Goal: Task Accomplishment & Management: Manage account settings

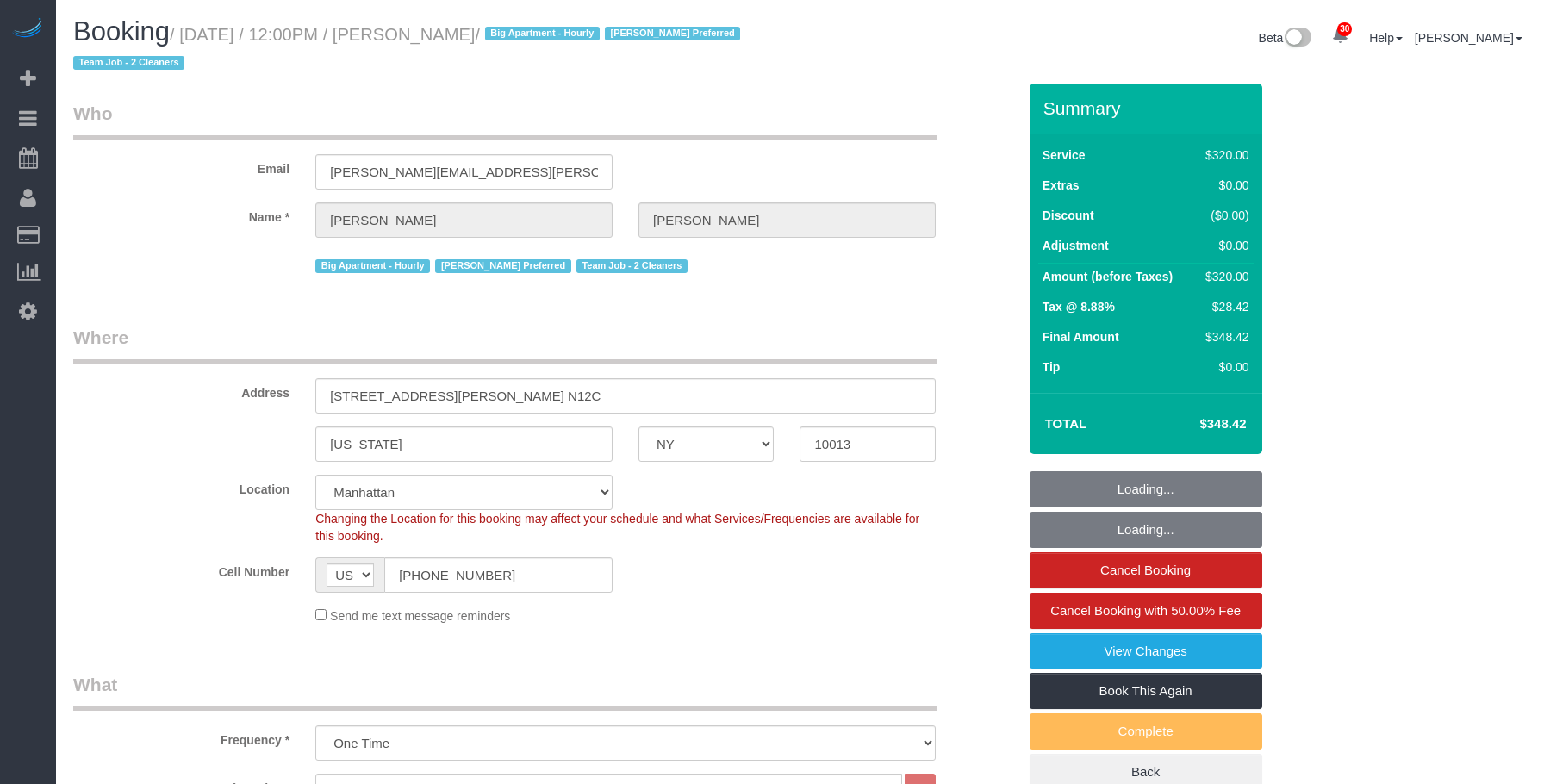
select select "NY"
select select "240"
select select "spot1"
select select "number:89"
select select "number:90"
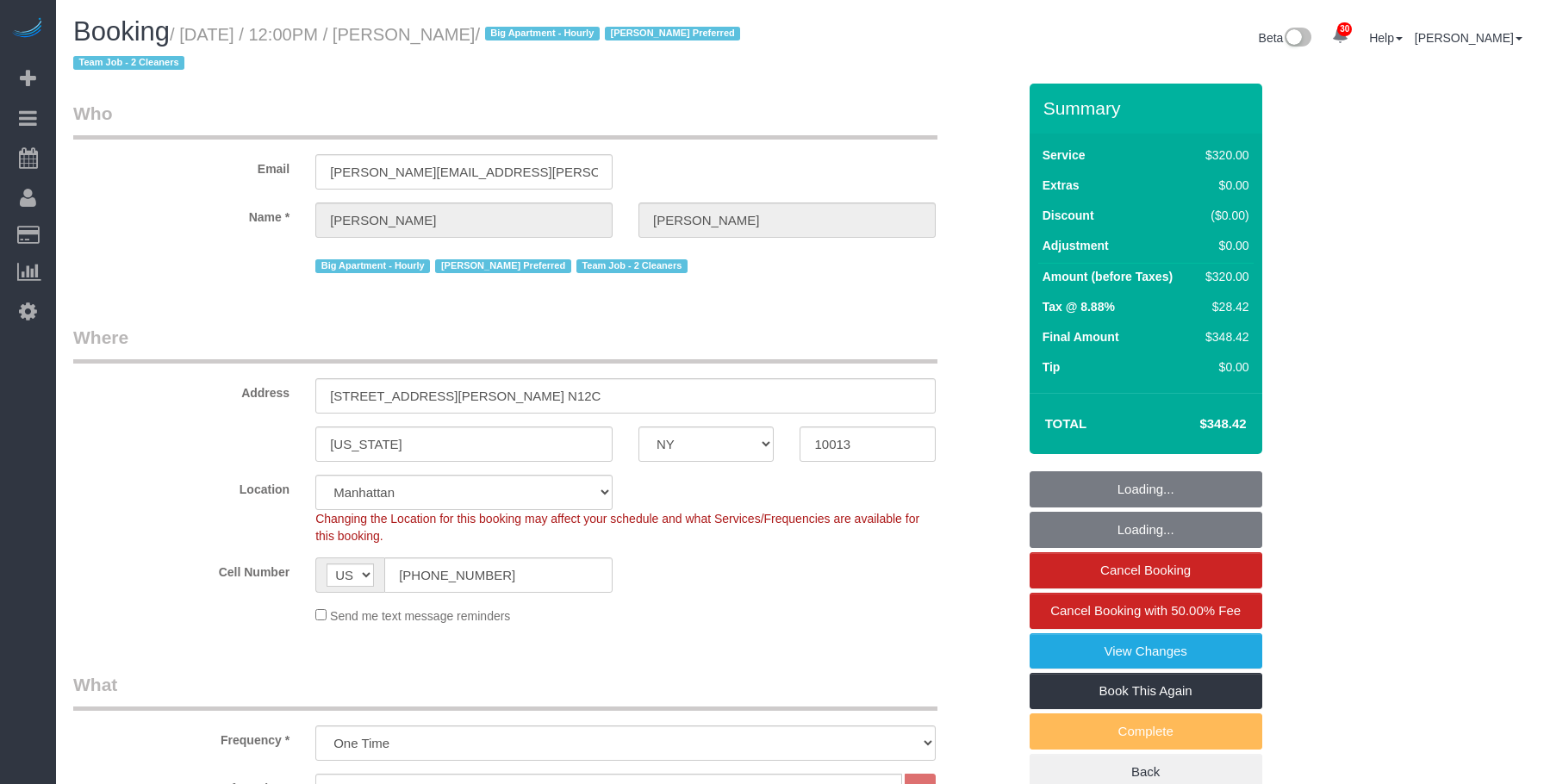
select select "number:13"
select select "number:5"
select select "object:1447"
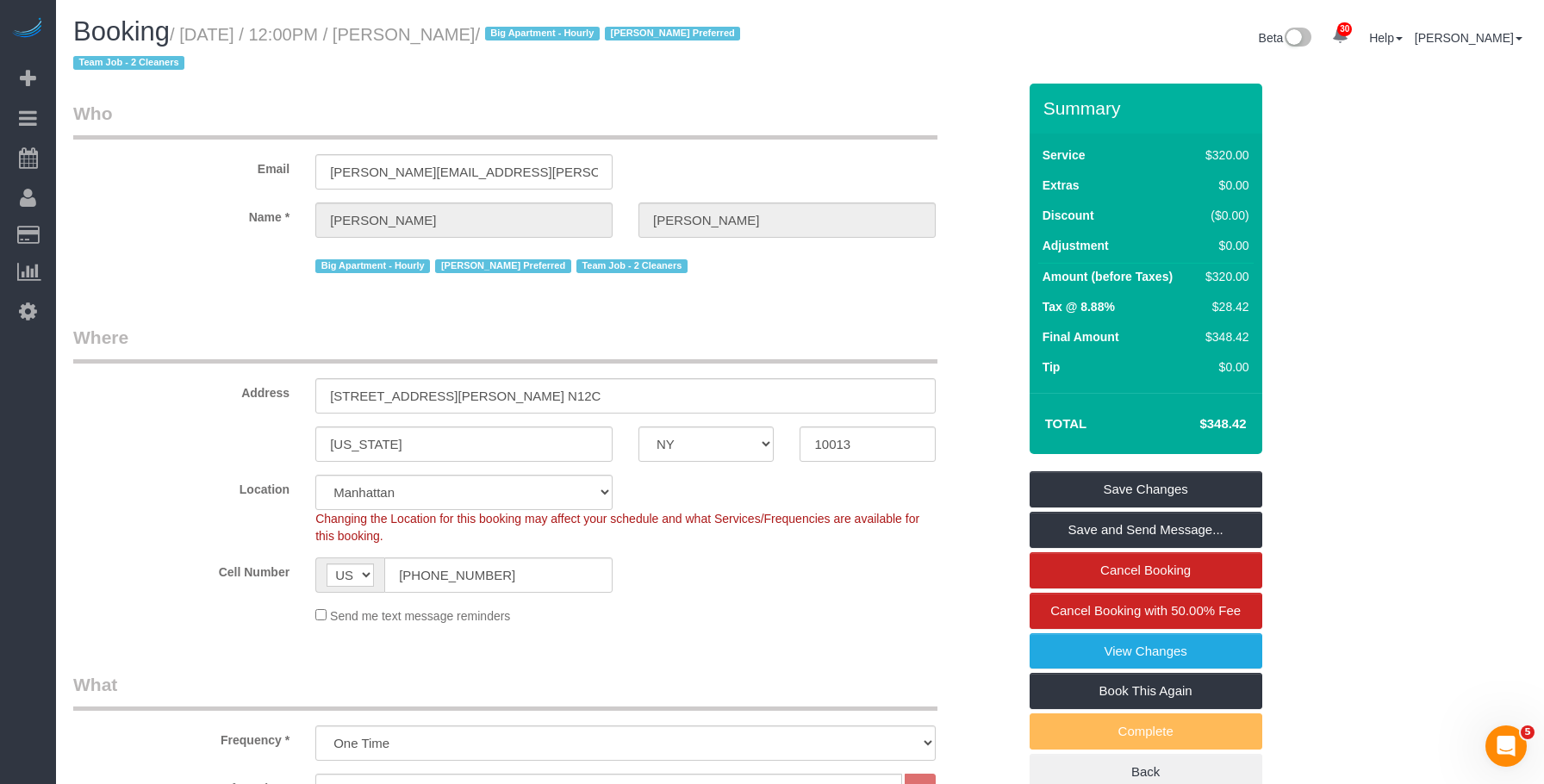
drag, startPoint x: 425, startPoint y: 34, endPoint x: 508, endPoint y: 36, distance: 83.0
click at [508, 36] on small "/ [DATE] / 12:00PM / [PERSON_NAME] / Big Apartment - Hourly [PERSON_NAME] Prefe…" at bounding box center [408, 48] width 672 height 48
copy small "[PERSON_NAME]"
click at [769, 340] on legend "Where" at bounding box center [505, 344] width 864 height 39
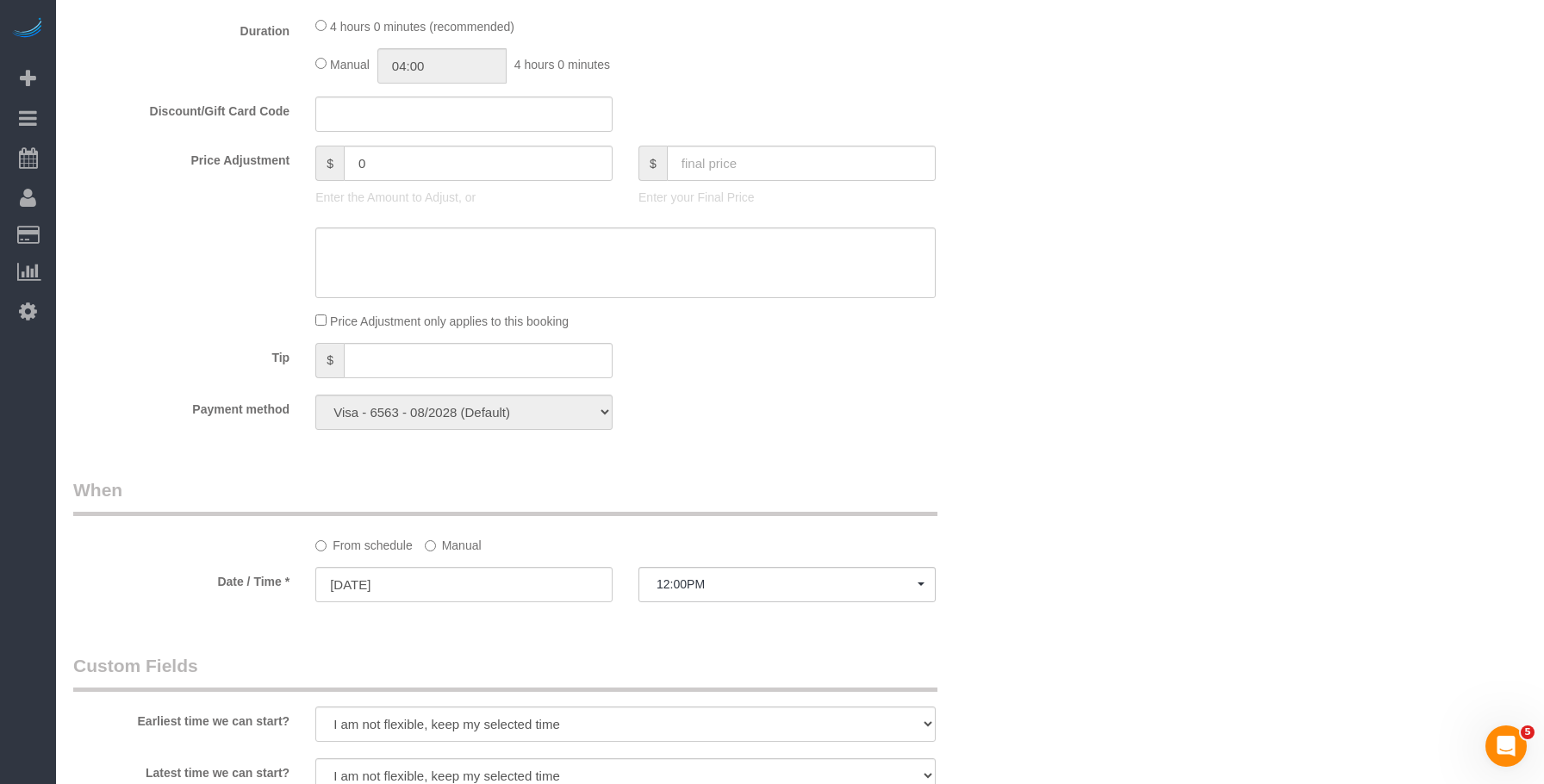
scroll to position [1033, 0]
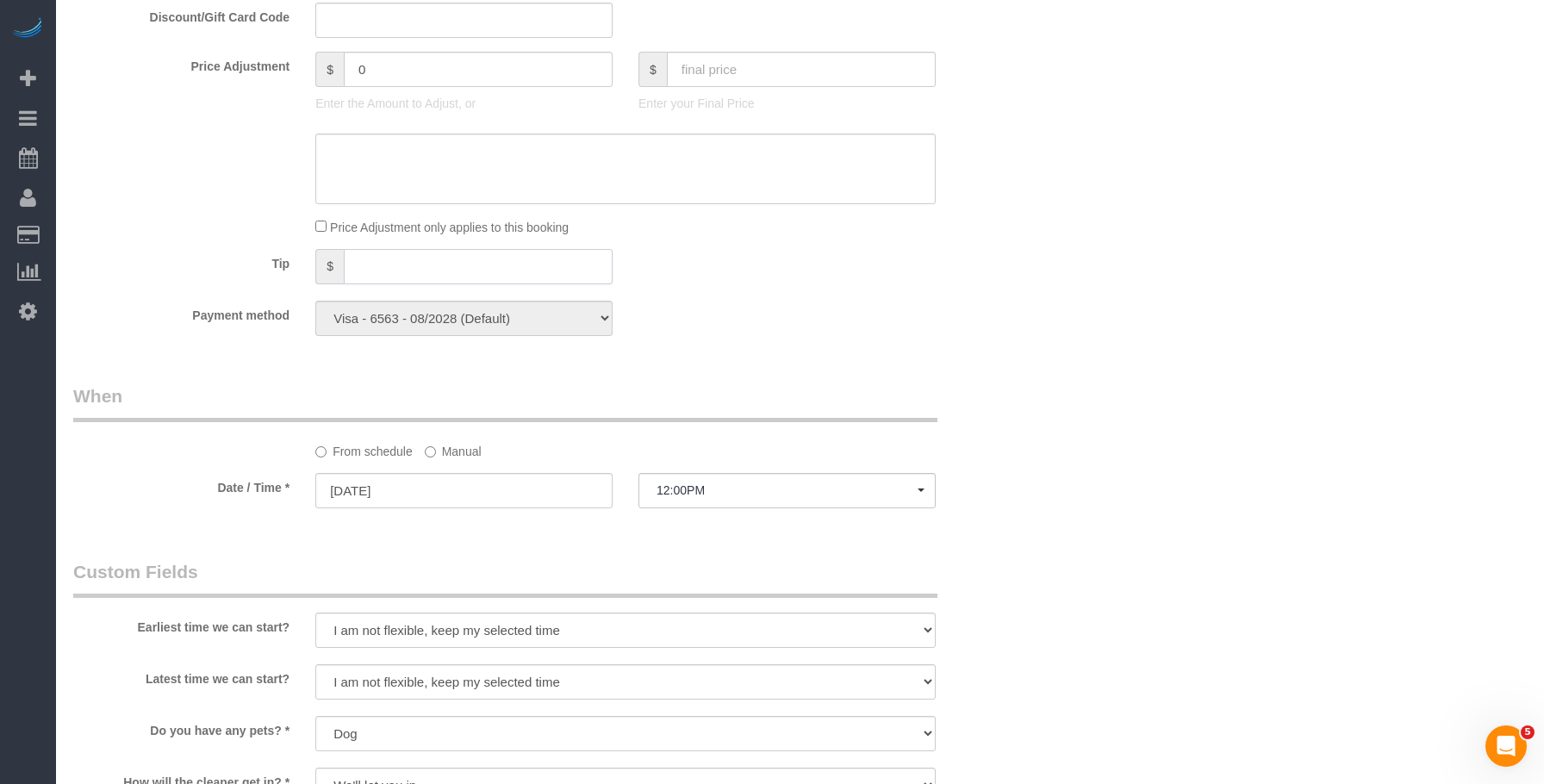
click at [369, 264] on input "text" at bounding box center [478, 267] width 269 height 35
type input "100"
click at [464, 456] on label "Manual" at bounding box center [453, 448] width 57 height 23
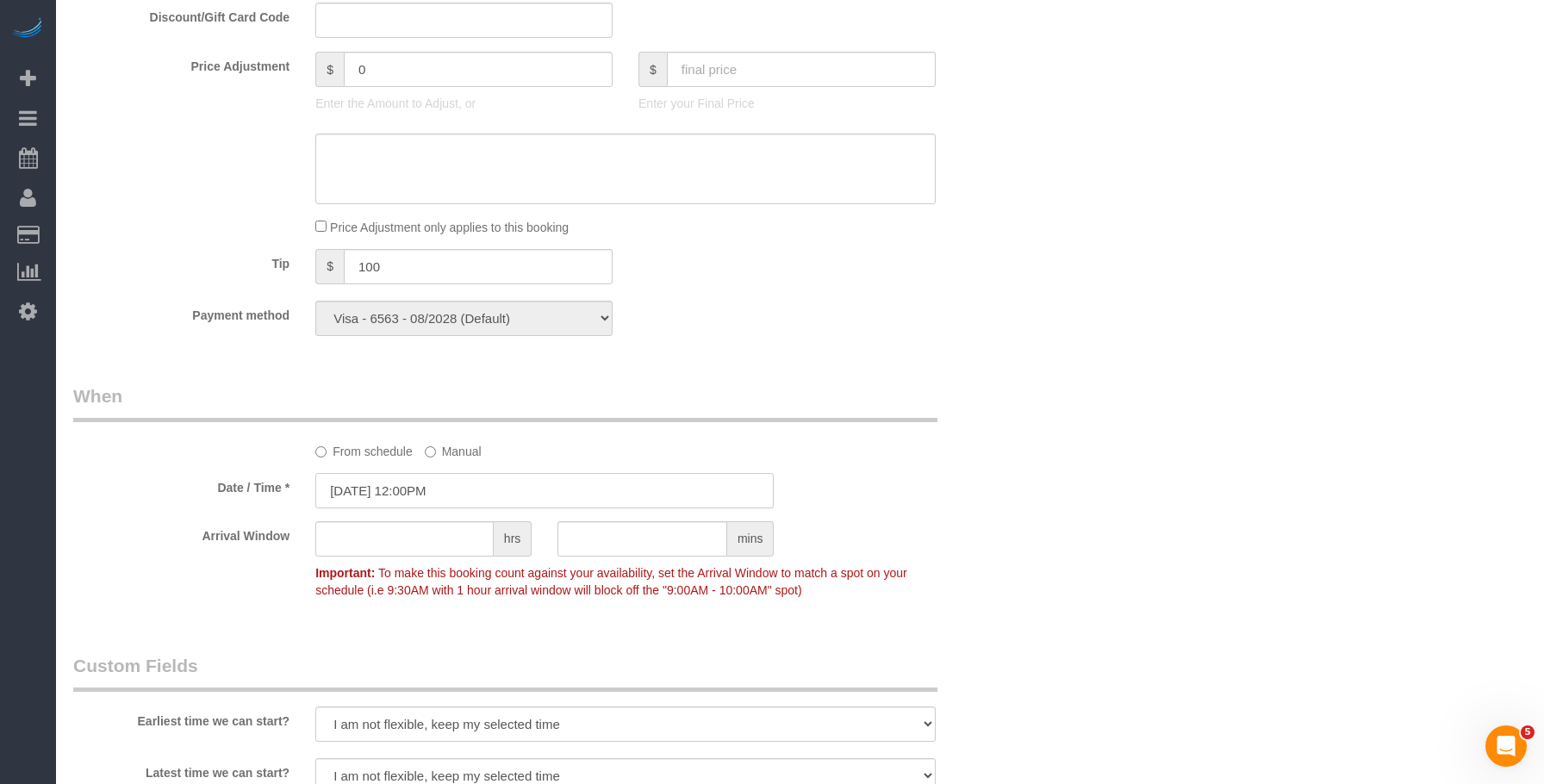
click at [545, 483] on input "[DATE] 12:00PM" at bounding box center [545, 491] width 458 height 35
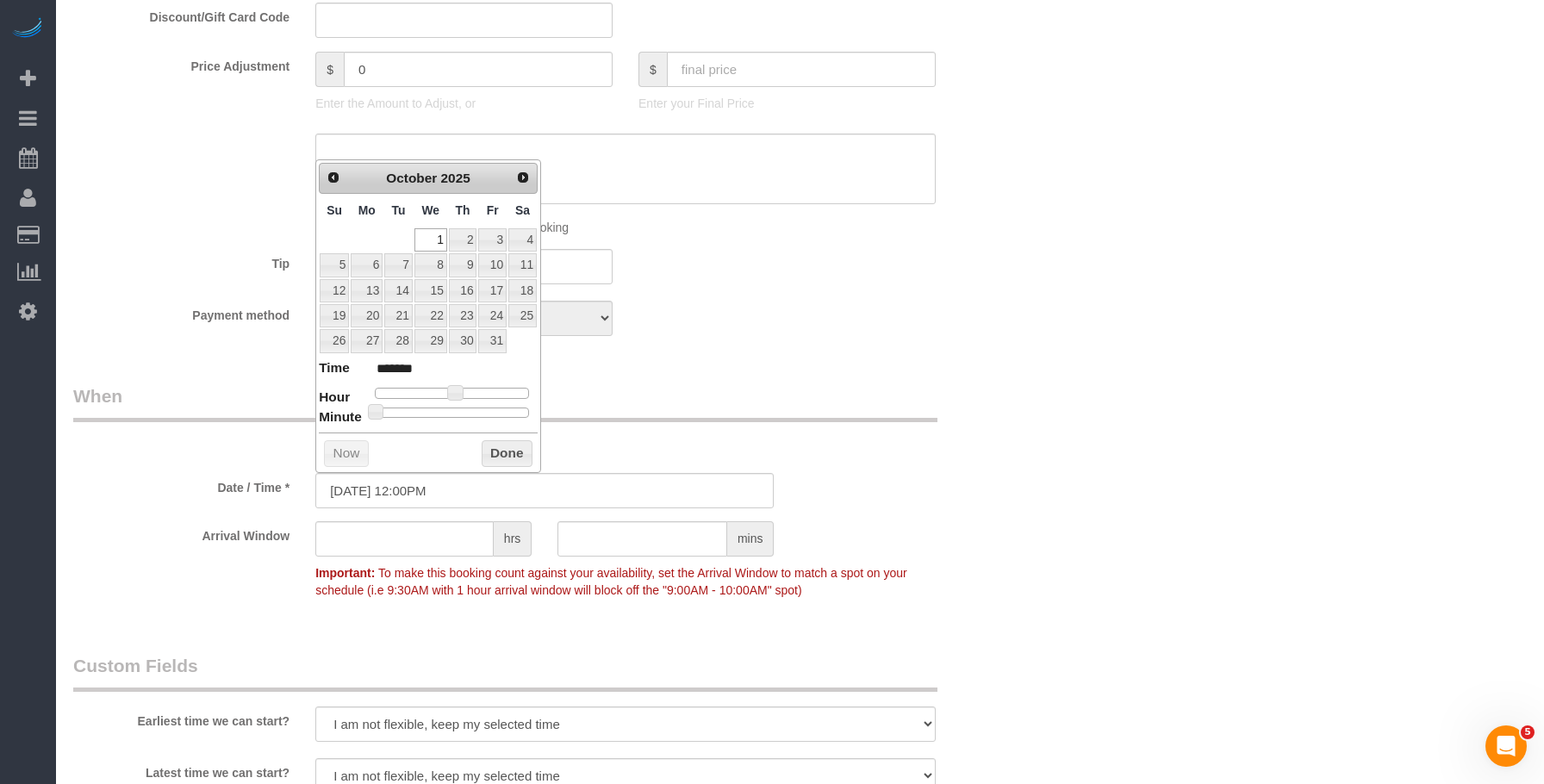
type input "[DATE] 11:00AM"
type input "*******"
type input "[DATE] 10:00AM"
type input "*******"
drag, startPoint x: 452, startPoint y: 399, endPoint x: 443, endPoint y: 402, distance: 9.5
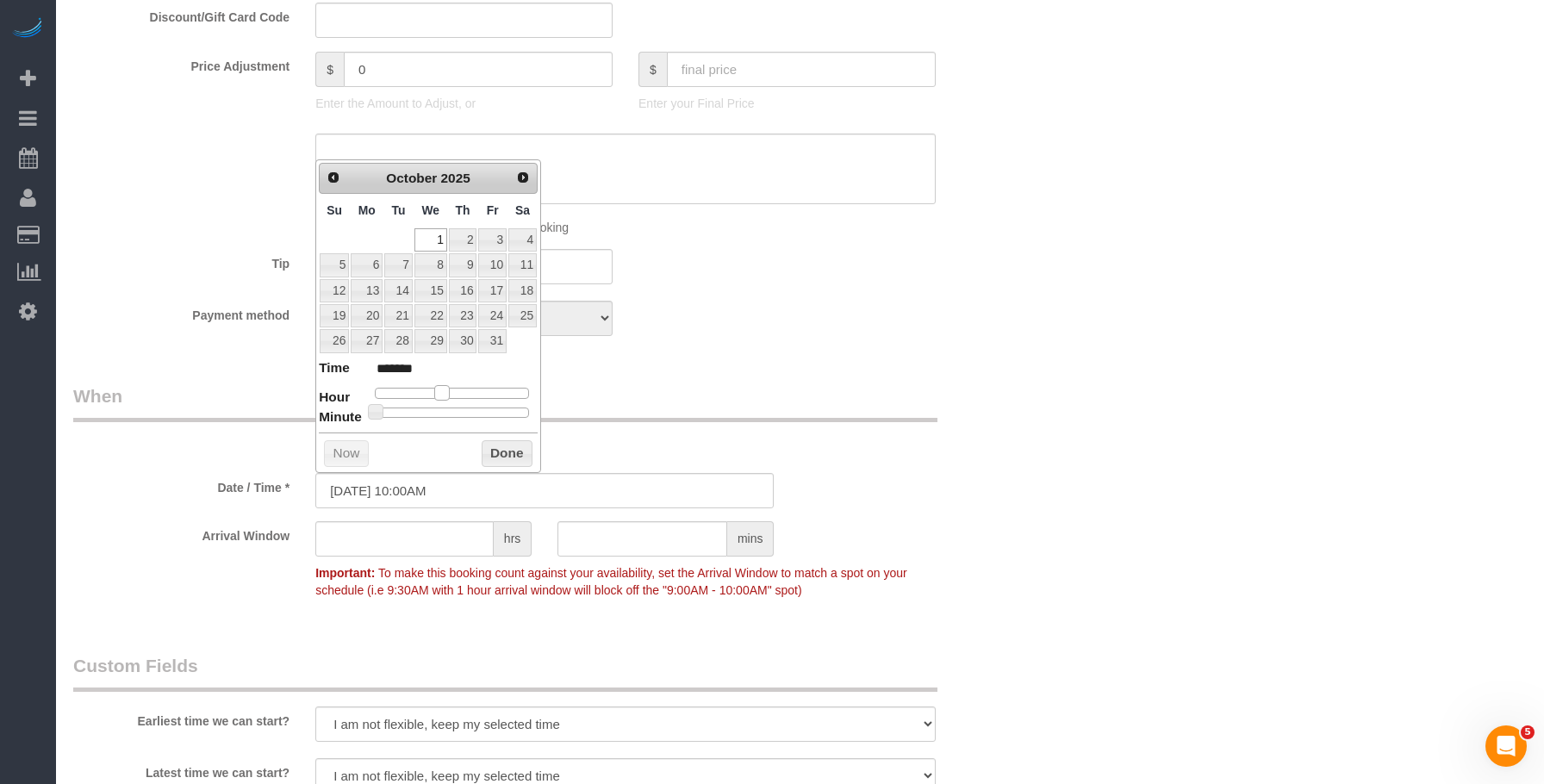
click at [443, 402] on dl "Time ******* Hour Minute Second Millisecond Microsecond Time Zone ***** ***** *…" at bounding box center [428, 388] width 219 height 60
click at [1040, 345] on div "Who Email [PERSON_NAME][EMAIL_ADDRESS][PERSON_NAME][DOMAIN_NAME] Name * [PERSON…" at bounding box center [799, 375] width 1454 height 2650
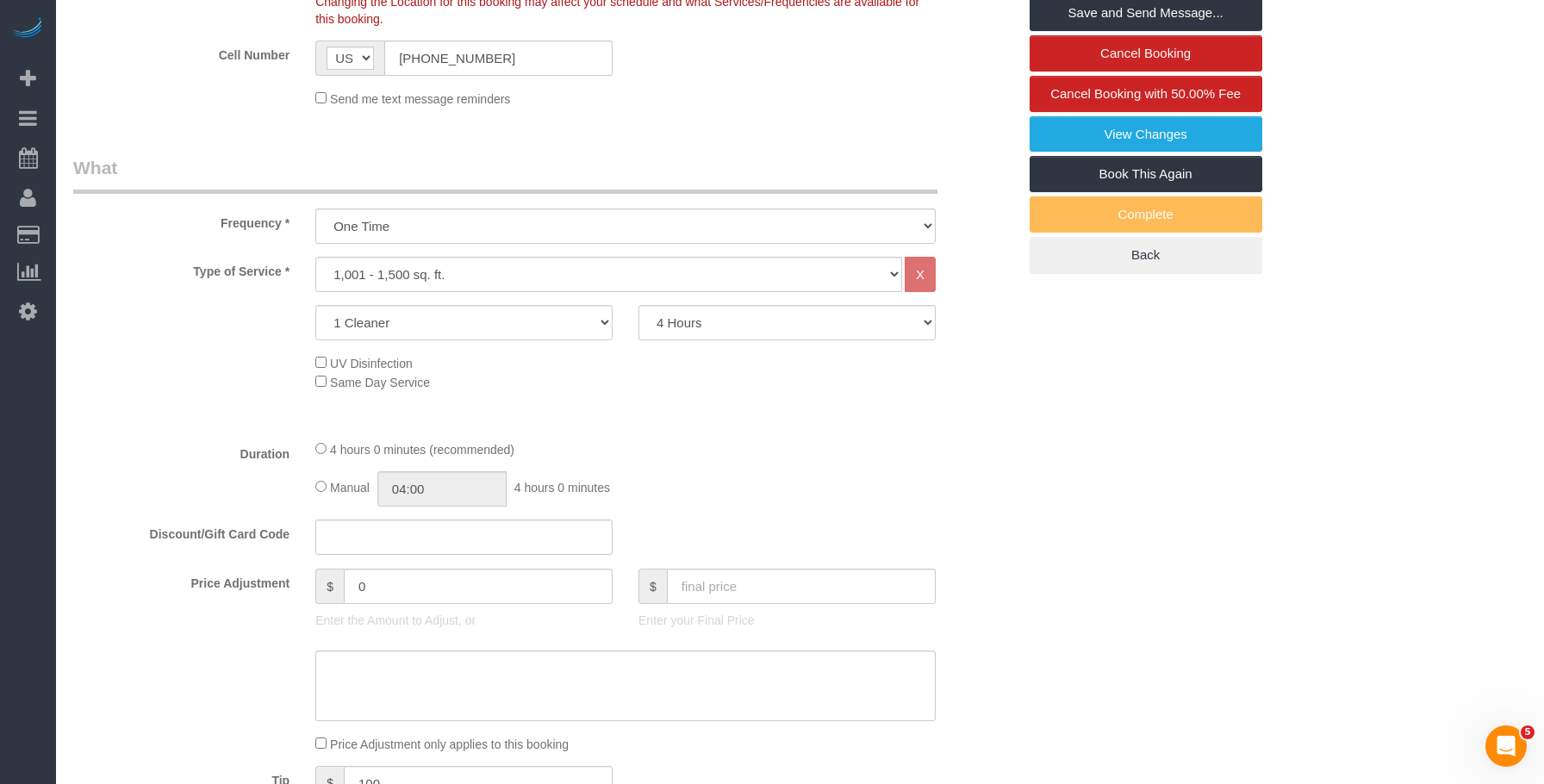
scroll to position [0, 0]
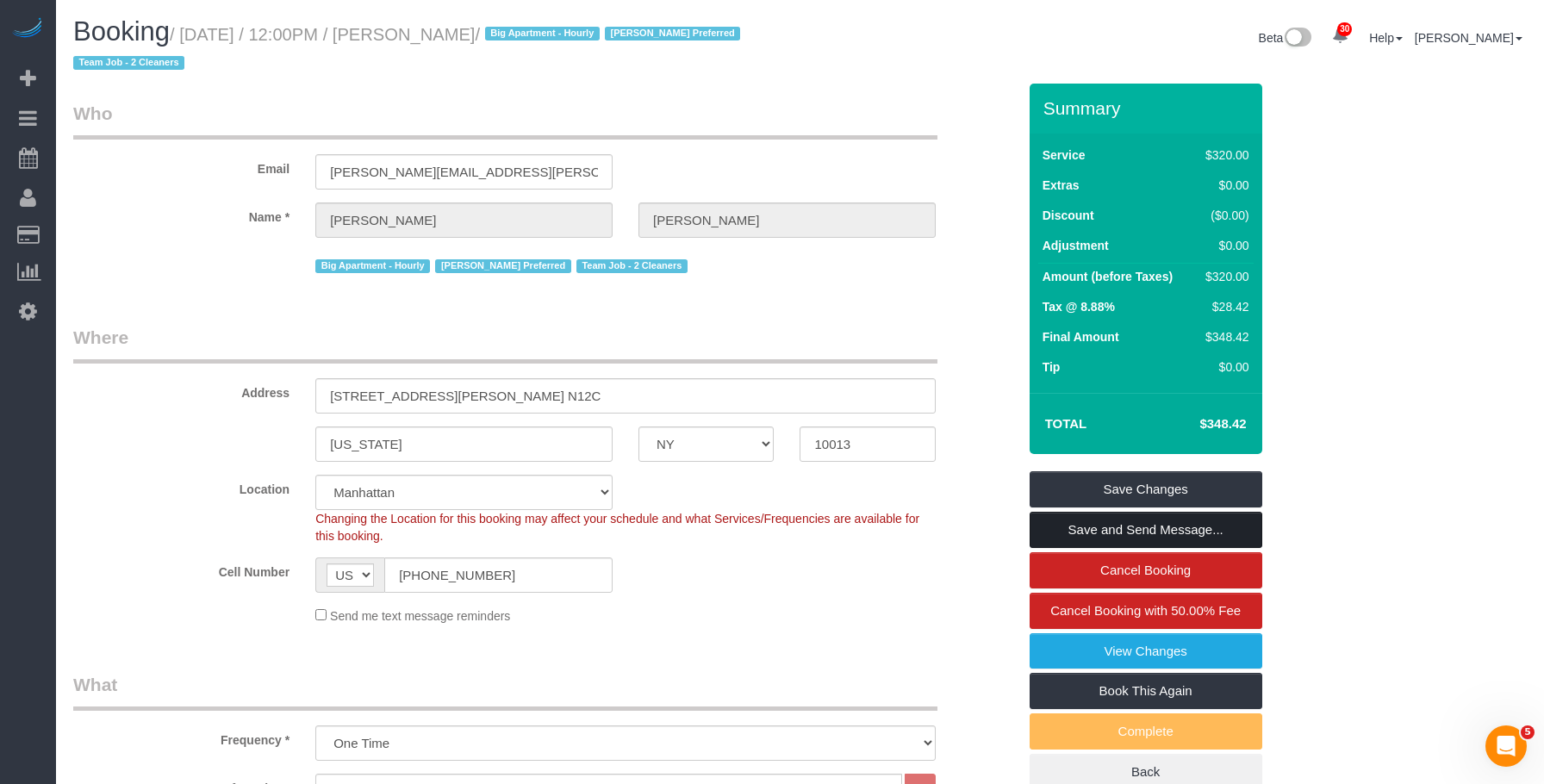
drag, startPoint x: 1163, startPoint y: 529, endPoint x: 990, endPoint y: 399, distance: 216.4
click at [1163, 529] on link "Save and Send Message..." at bounding box center [1145, 529] width 233 height 36
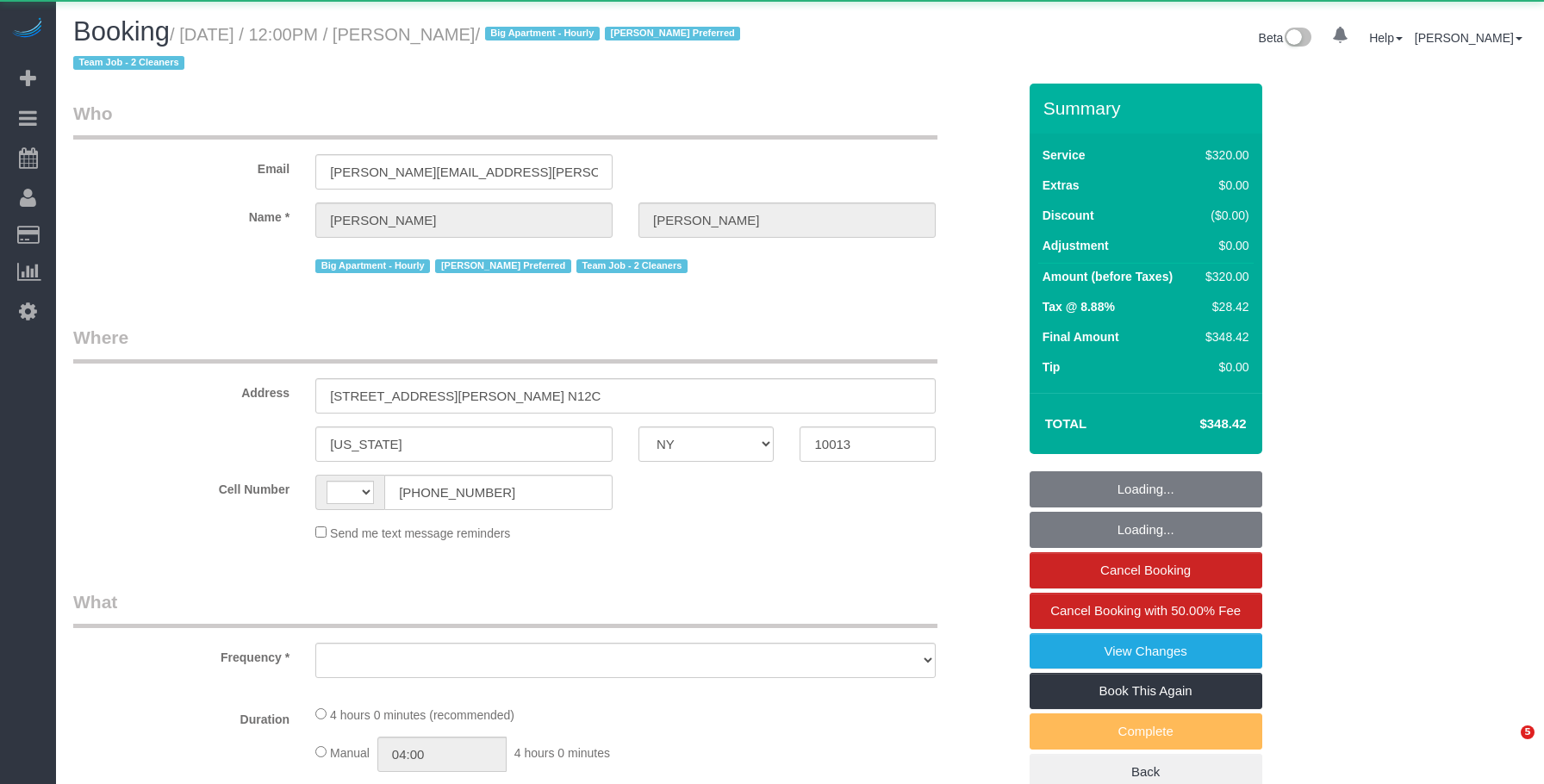
select select "NY"
select select "240"
select select "number:89"
select select "number:90"
select select "number:13"
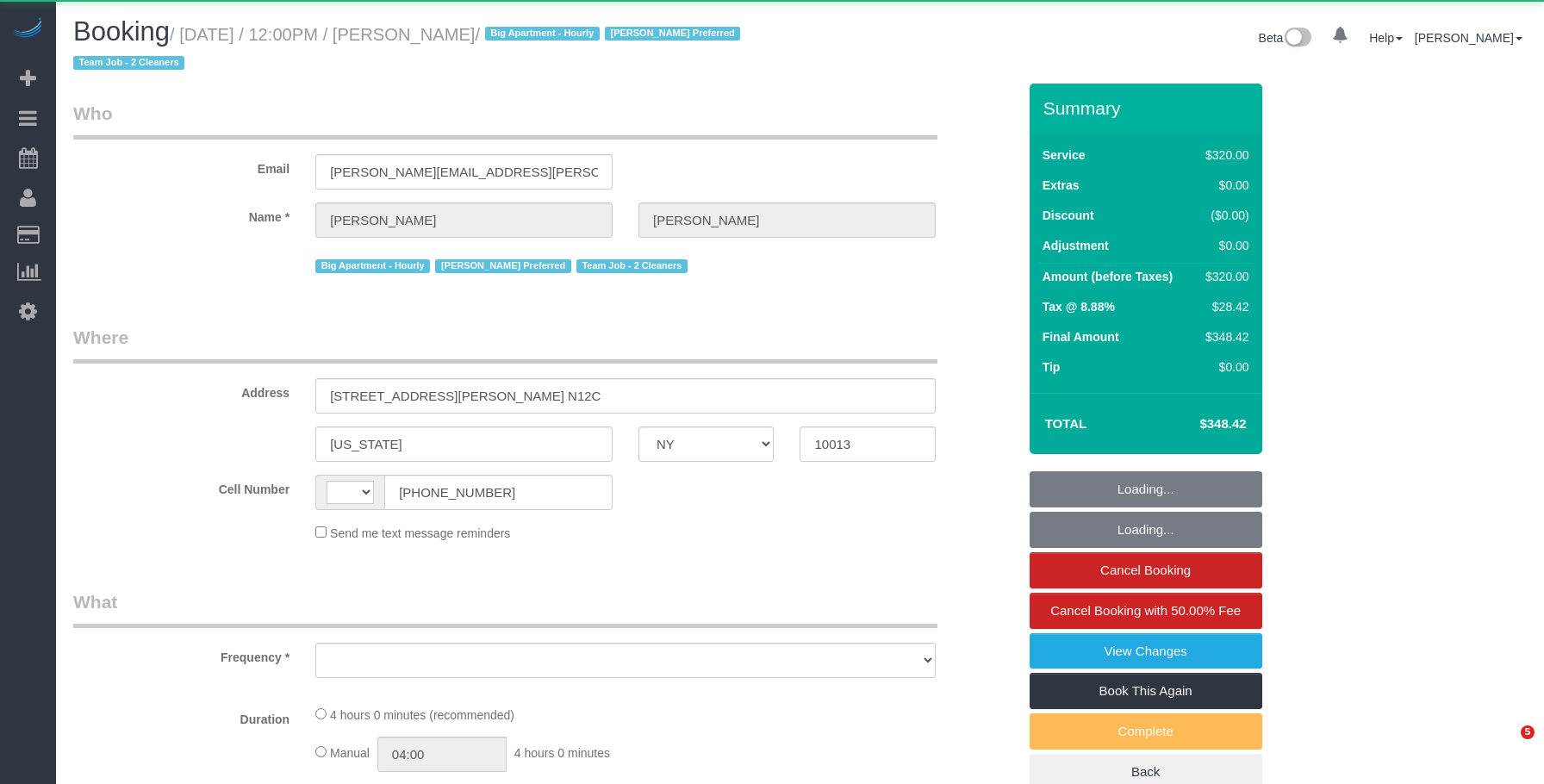
select select "number:5"
select select "string:stripe-pm_1Rilyw4VGloSiKo7mbP2uOmn"
select select "spot1"
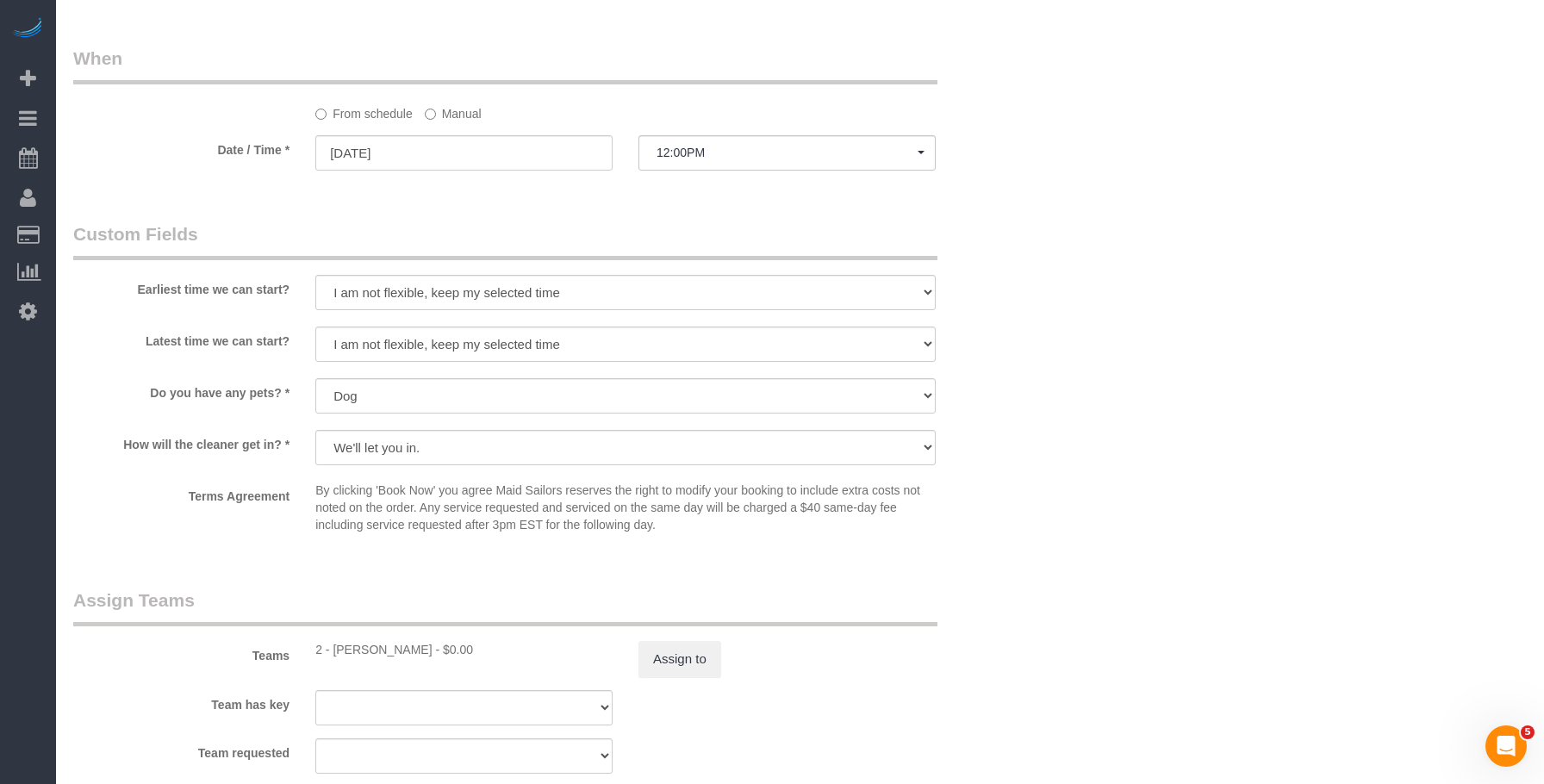
select select "object:1196"
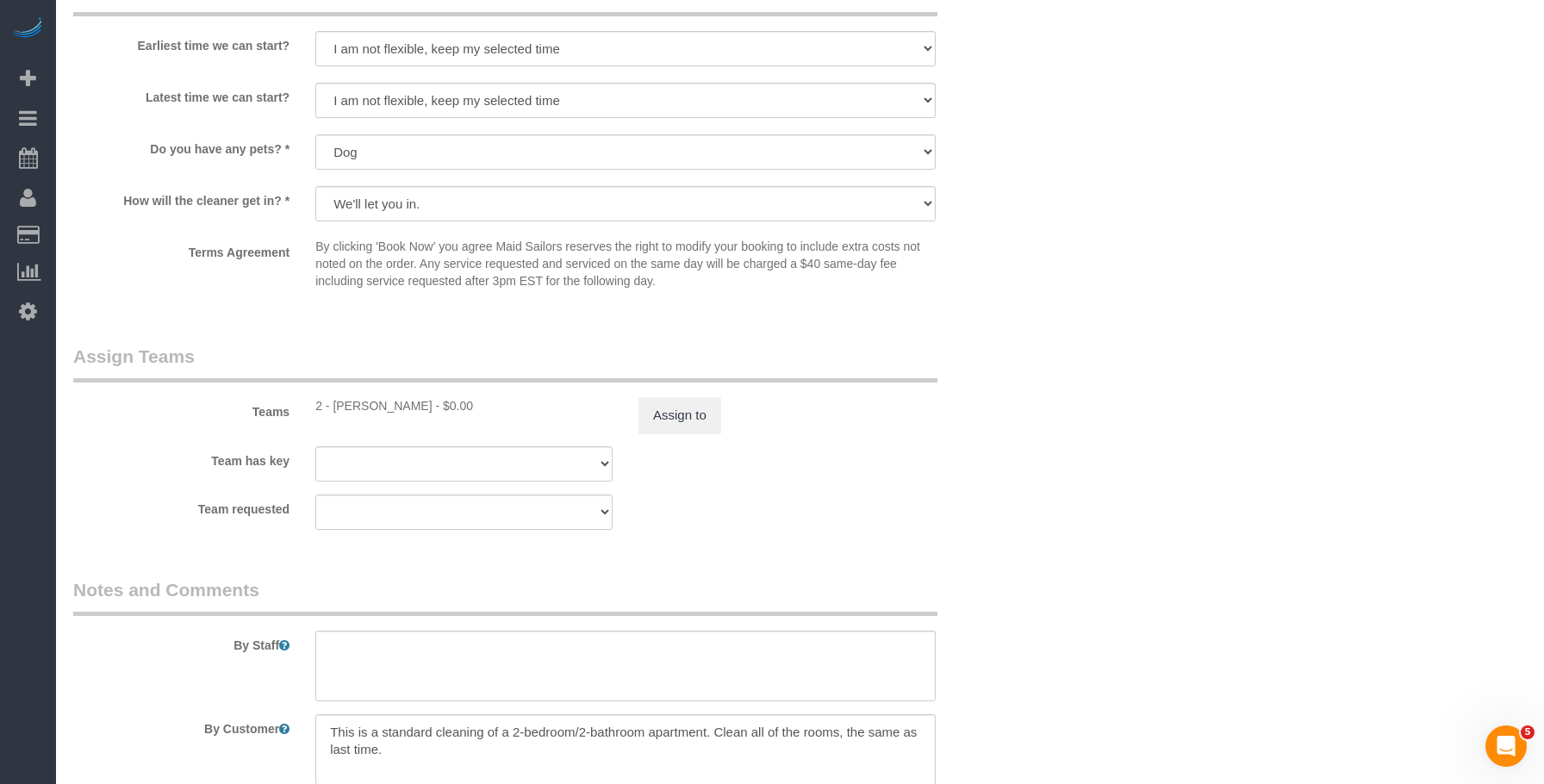
select select
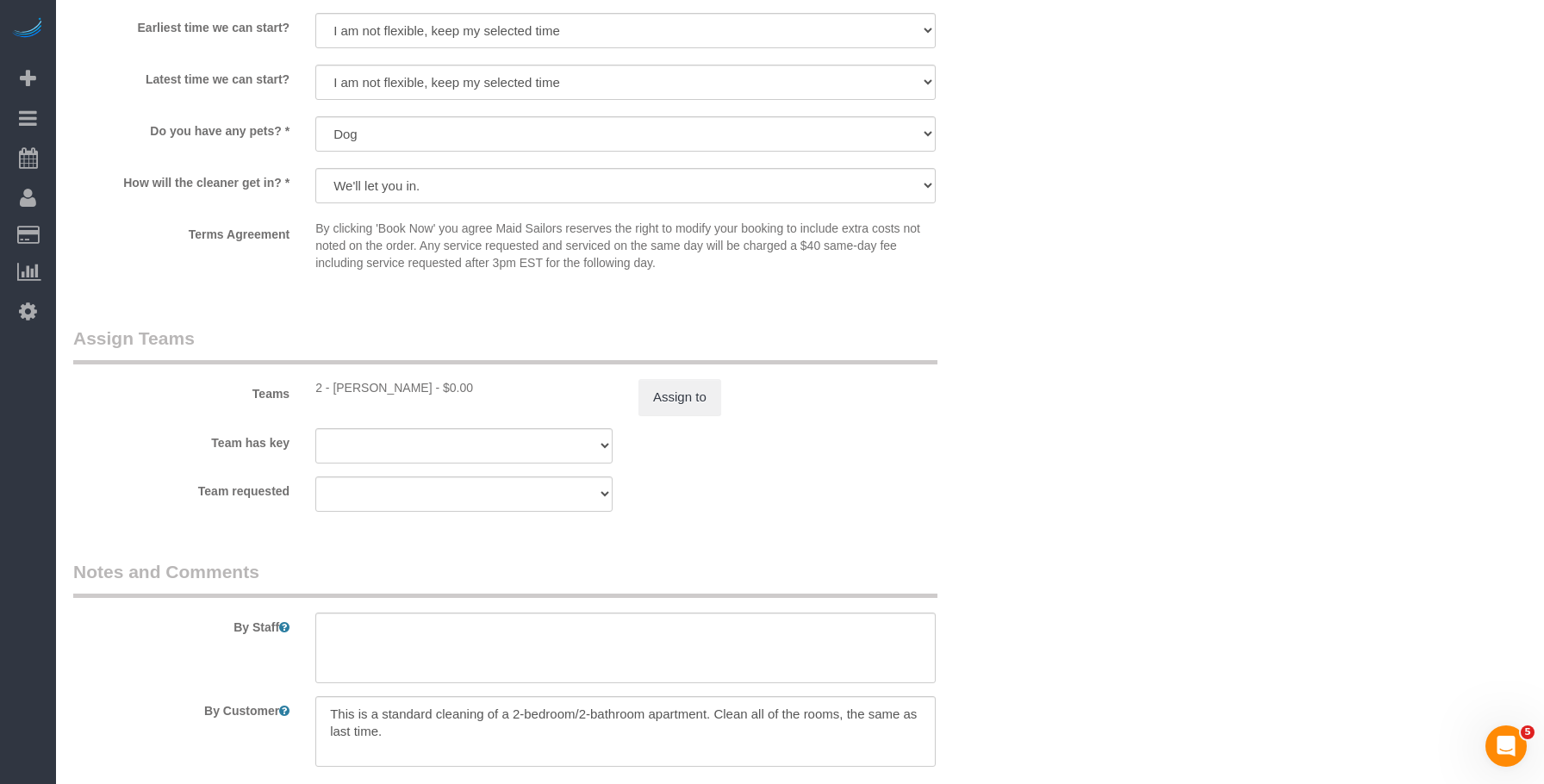
select select "object:1200"
select select "spot47"
select select "string:[GEOGRAPHIC_DATA]"
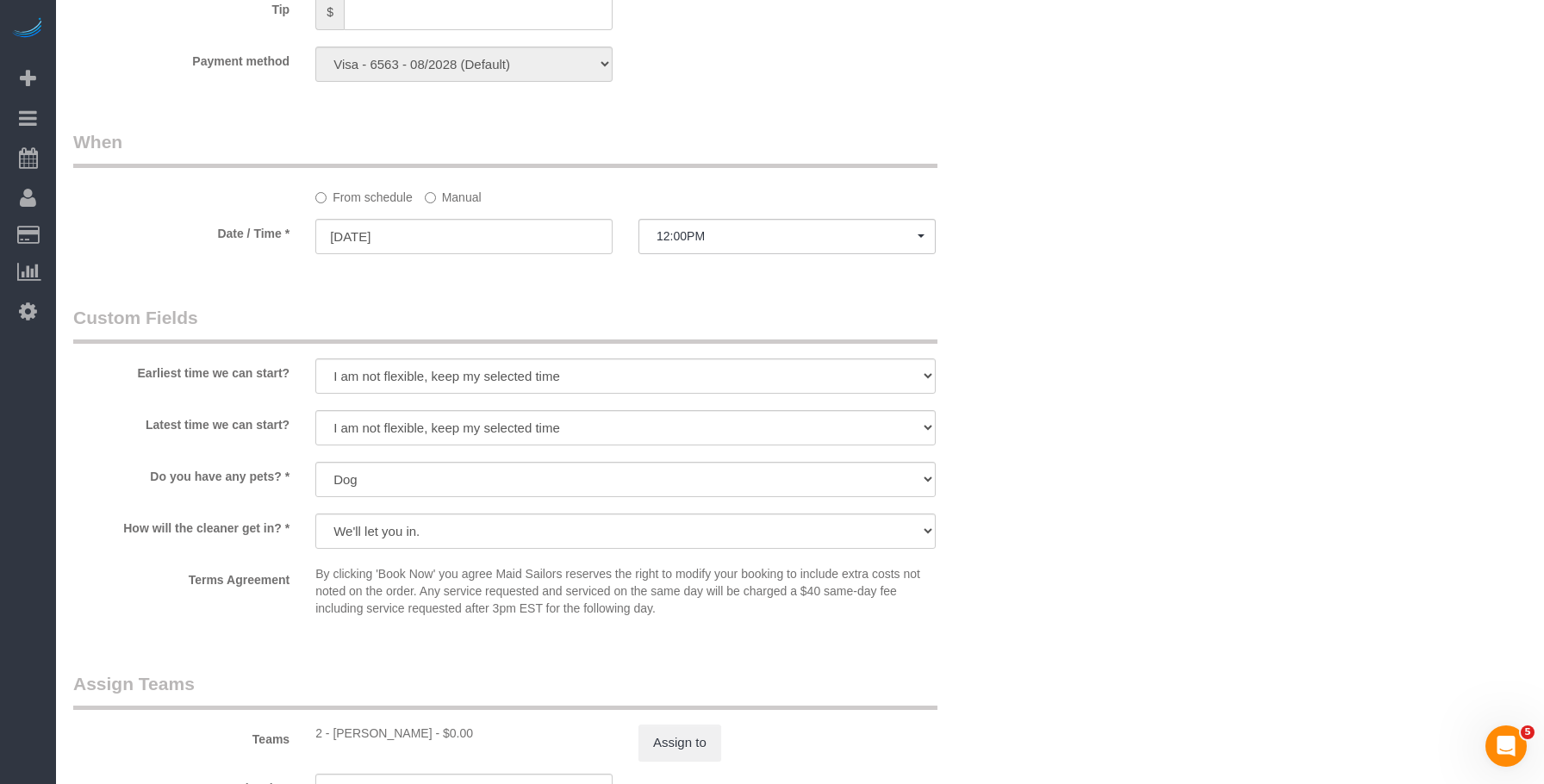
scroll to position [1030, 0]
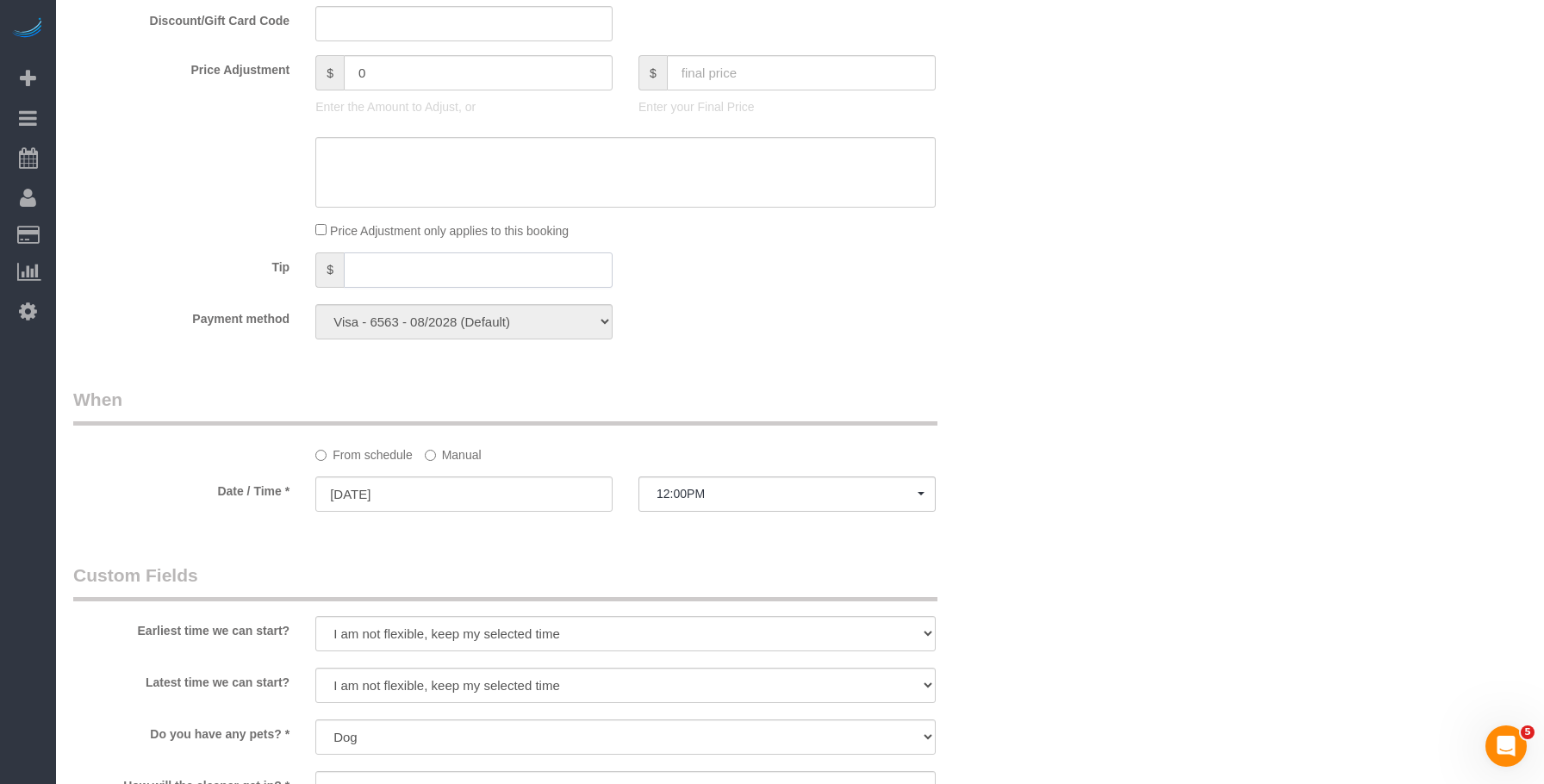
click at [424, 277] on input "text" at bounding box center [478, 270] width 269 height 35
type input "100"
click at [462, 453] on label "Manual" at bounding box center [453, 451] width 57 height 23
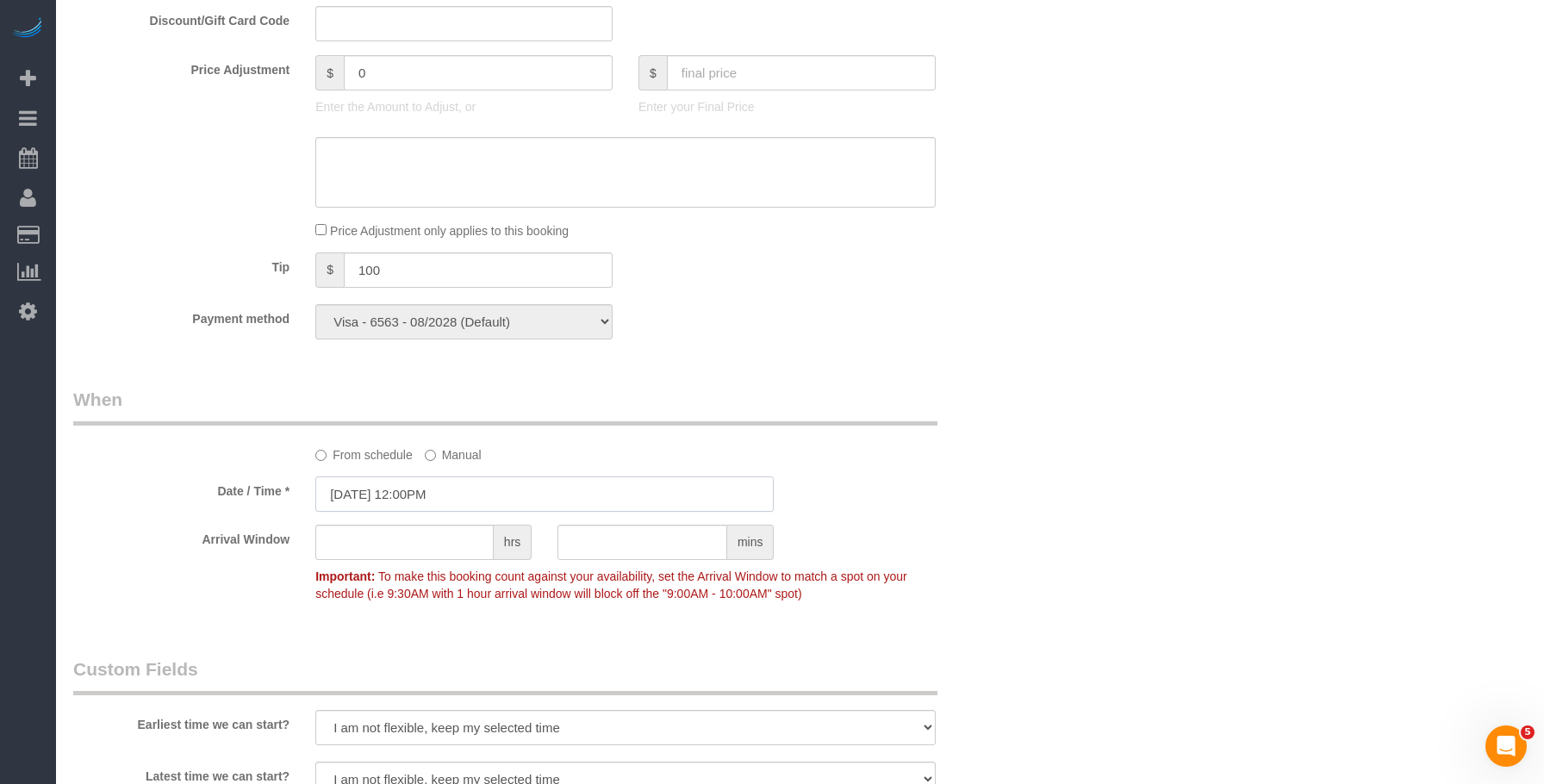
click at [530, 478] on input "[DATE] 12:00PM" at bounding box center [545, 494] width 458 height 35
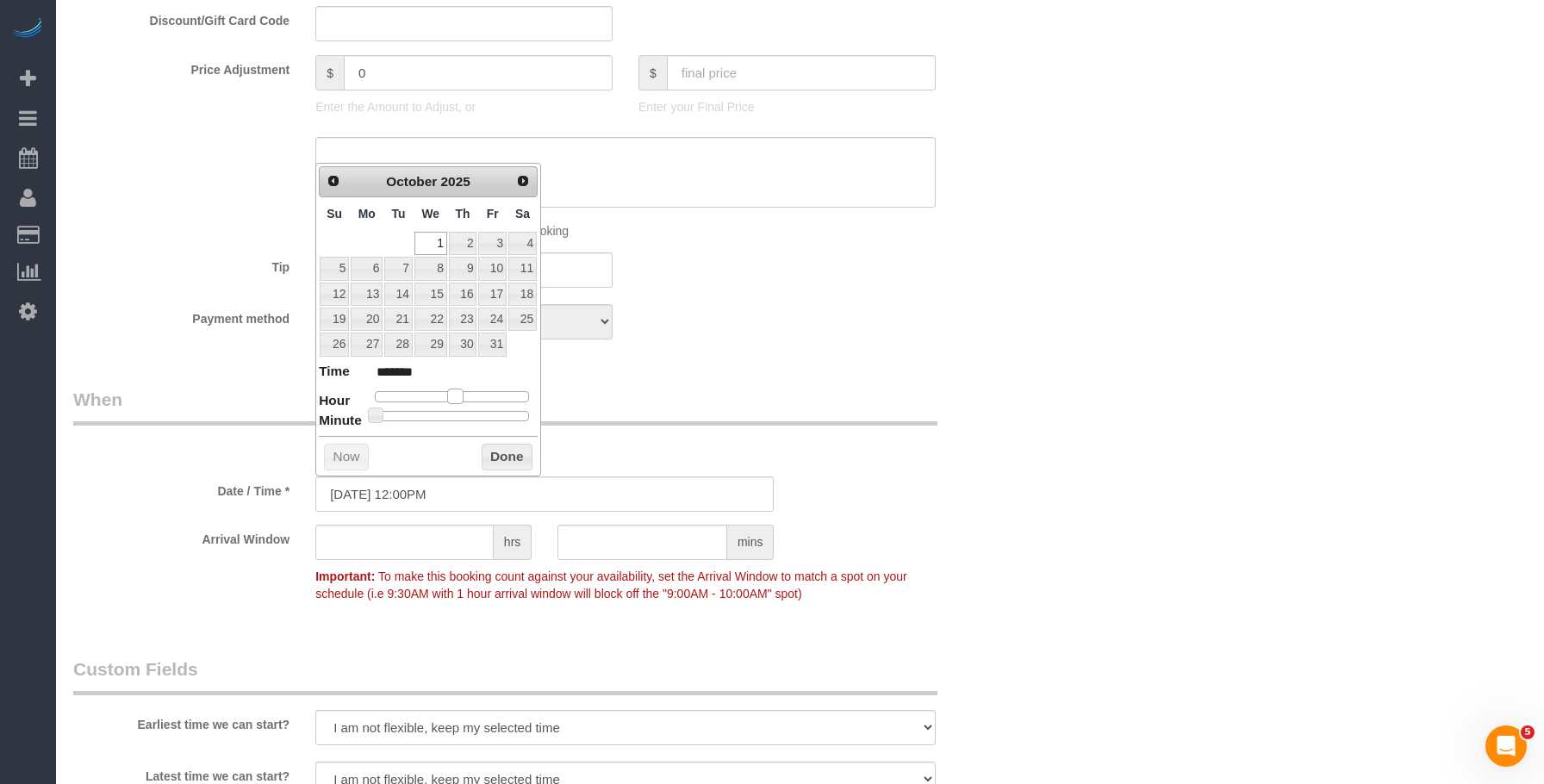
type input "[DATE] 11:00AM"
type input "*******"
type input "[DATE] 10:00AM"
type input "*******"
drag, startPoint x: 452, startPoint y: 396, endPoint x: 442, endPoint y: 405, distance: 13.5
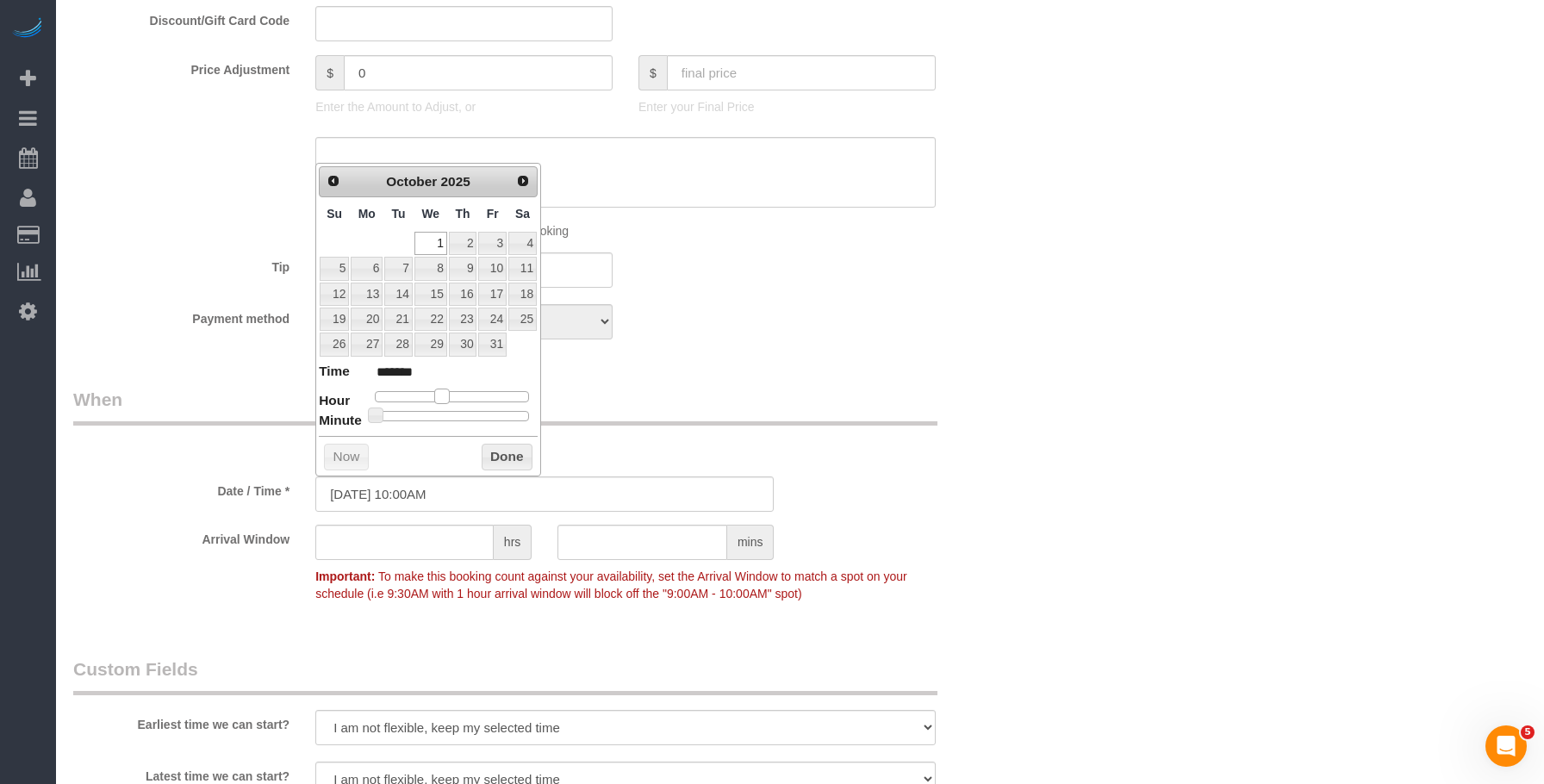
click at [442, 405] on dl "Time ******* Hour Minute Second Millisecond Microsecond Time Zone ***** ***** *…" at bounding box center [428, 392] width 219 height 60
click at [869, 333] on div "Payment method Visa - 6563 - 08/2028 (Default) Add Credit Card ─────────────── …" at bounding box center [545, 321] width 970 height 35
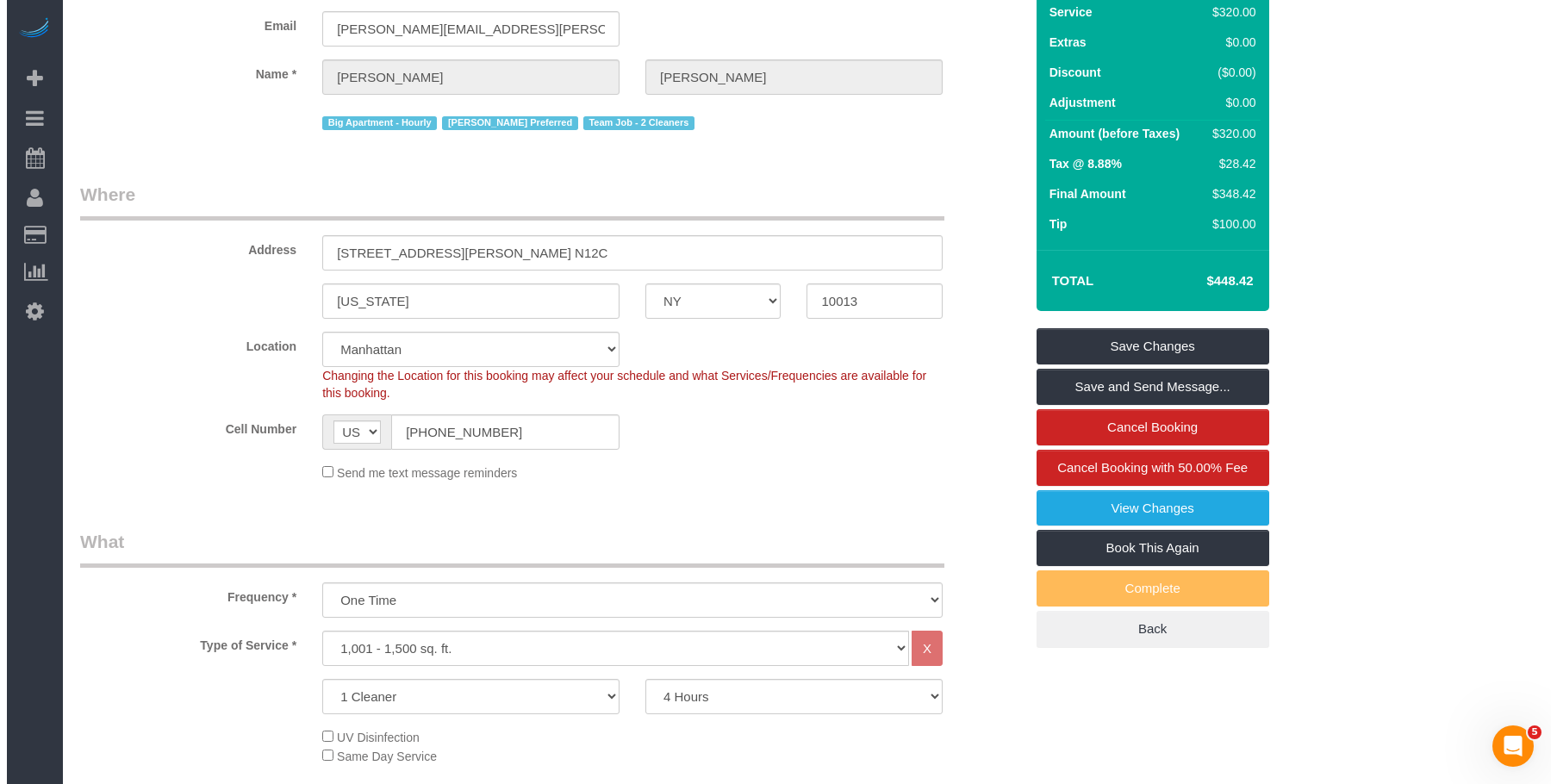
scroll to position [45, 0]
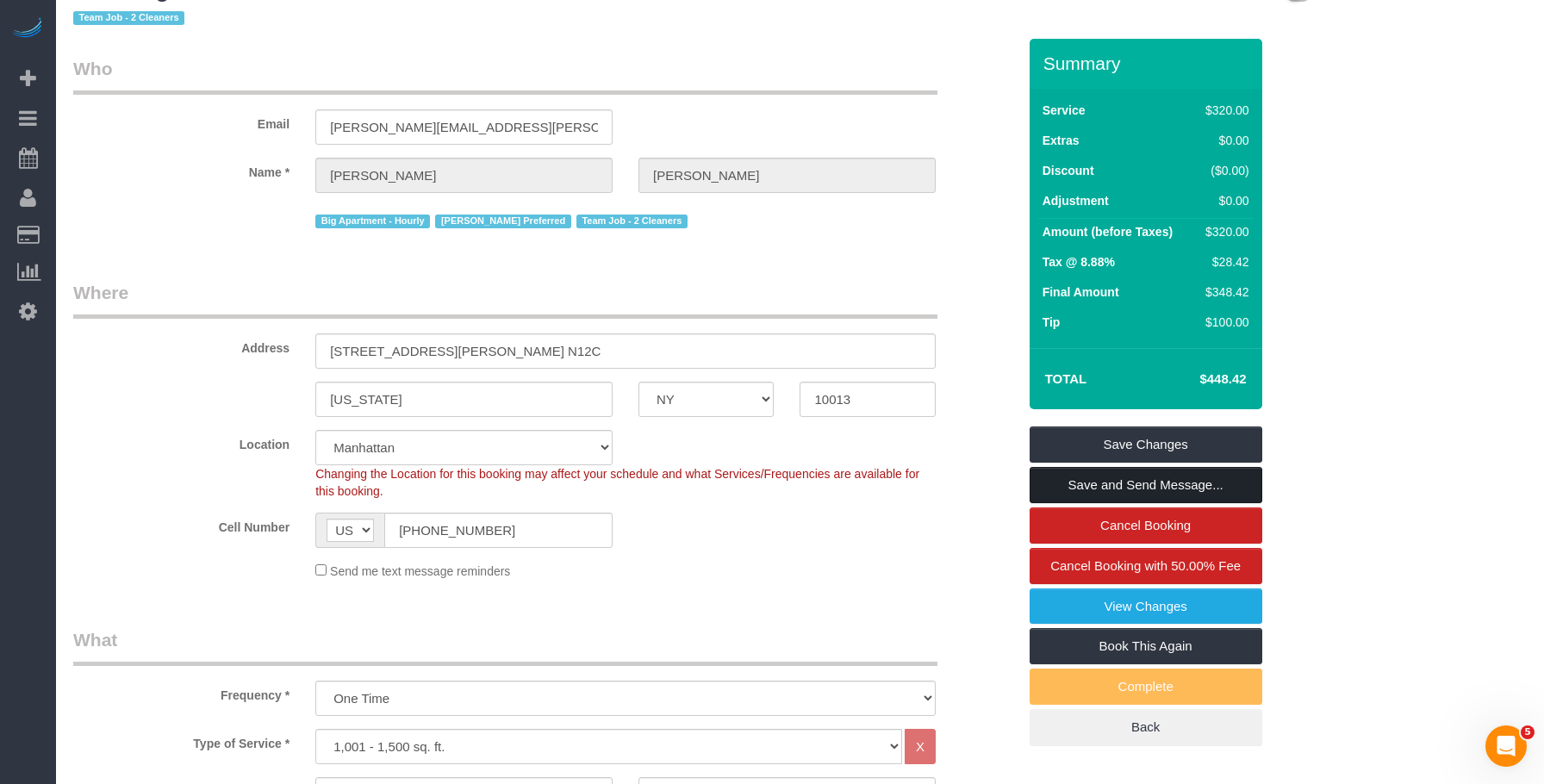
drag, startPoint x: 1166, startPoint y: 483, endPoint x: 1202, endPoint y: 490, distance: 36.7
click at [1166, 483] on link "Save and Send Message..." at bounding box center [1145, 485] width 233 height 36
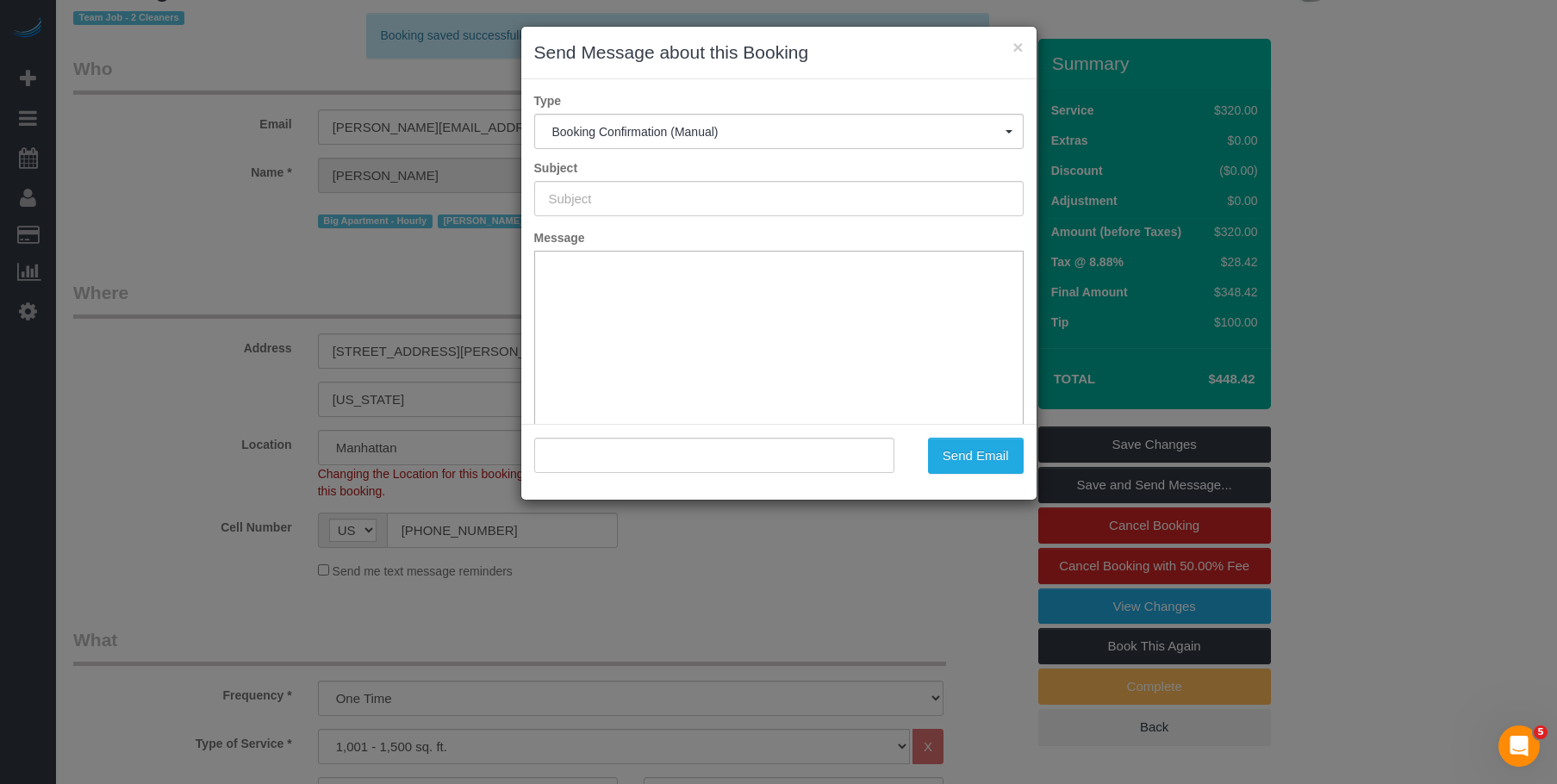
type input "Cleaning Confirmed for 10/01/2025 at 10:00am"
type input ""Rick DeVos" <rick.devos@gmail.com>"
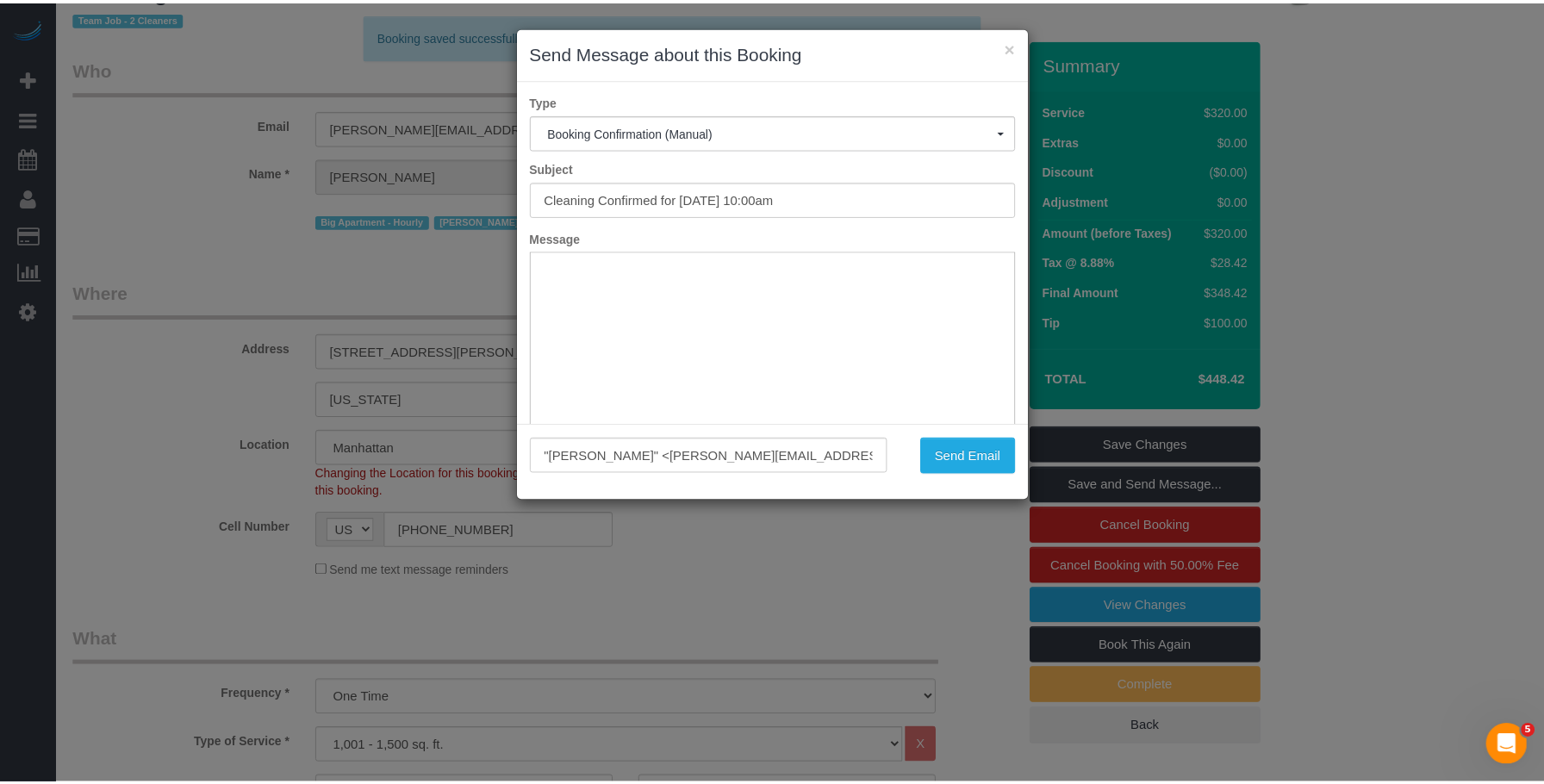
scroll to position [0, 0]
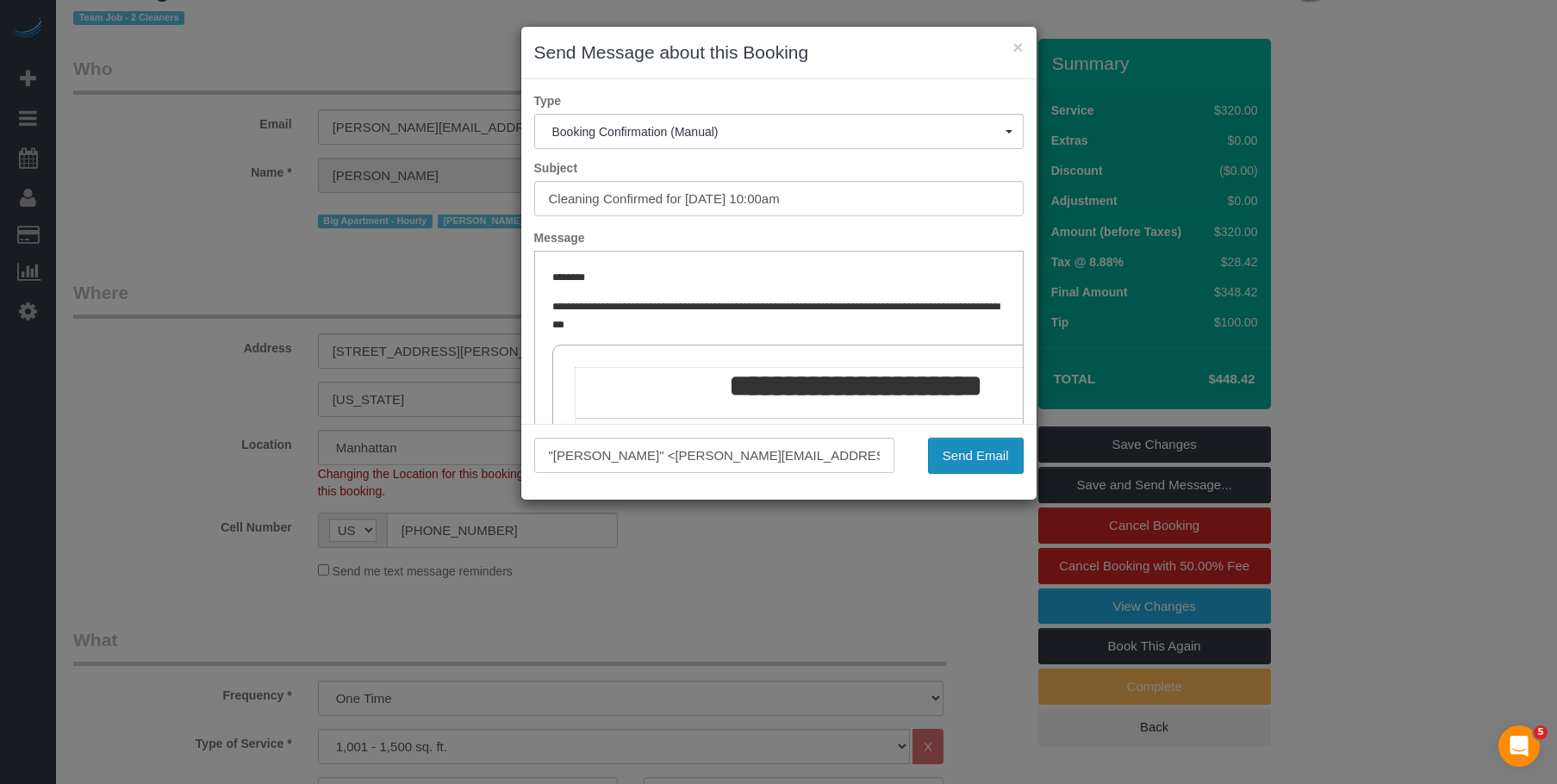
click at [1003, 459] on button "Send Email" at bounding box center [976, 455] width 96 height 36
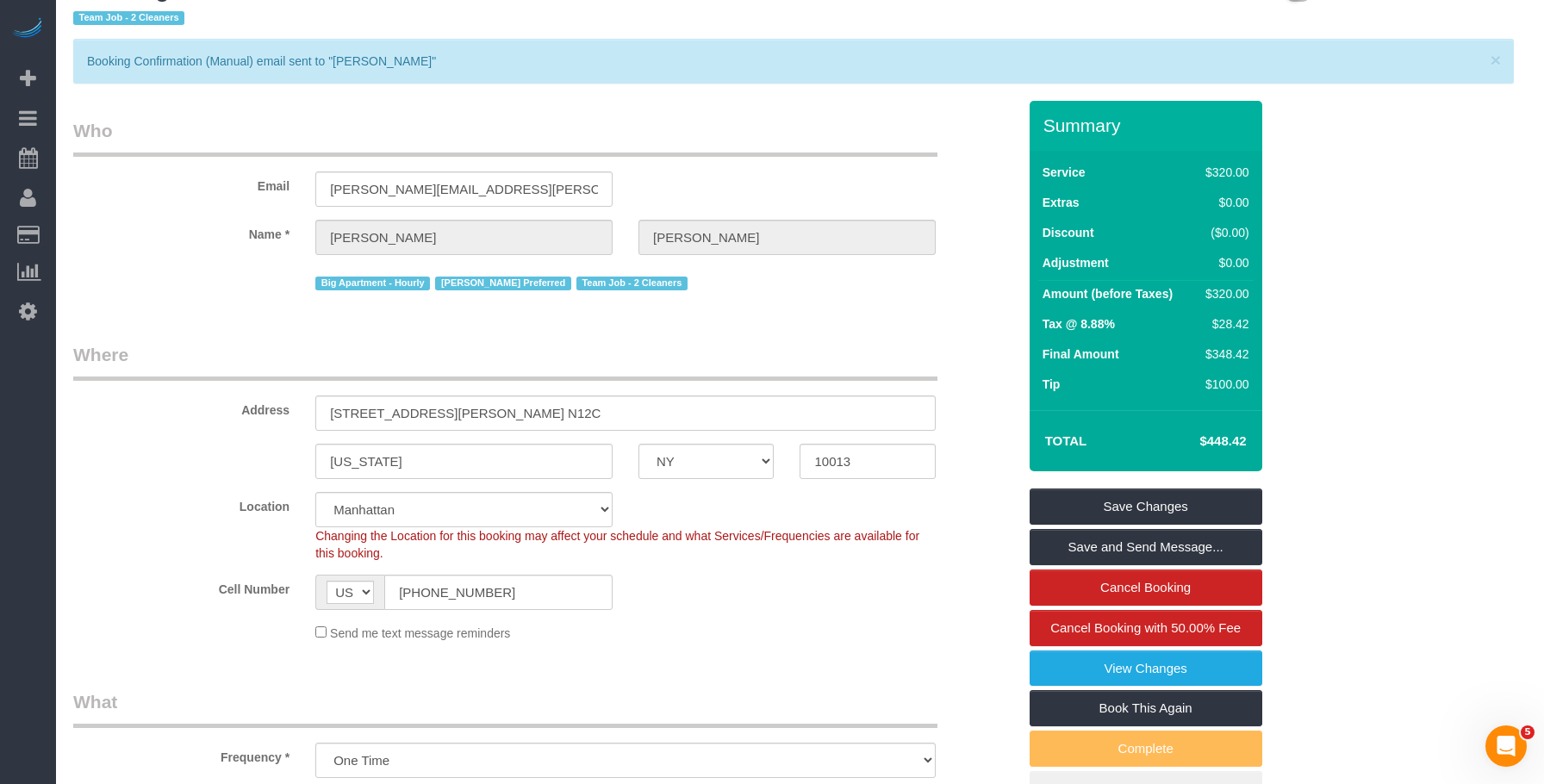
click at [1376, 248] on div "Summary Service $320.00 Extras $0.00 Discount ($0.00) Adjustment $0.00 Amount (…" at bounding box center [1199, 471] width 364 height 742
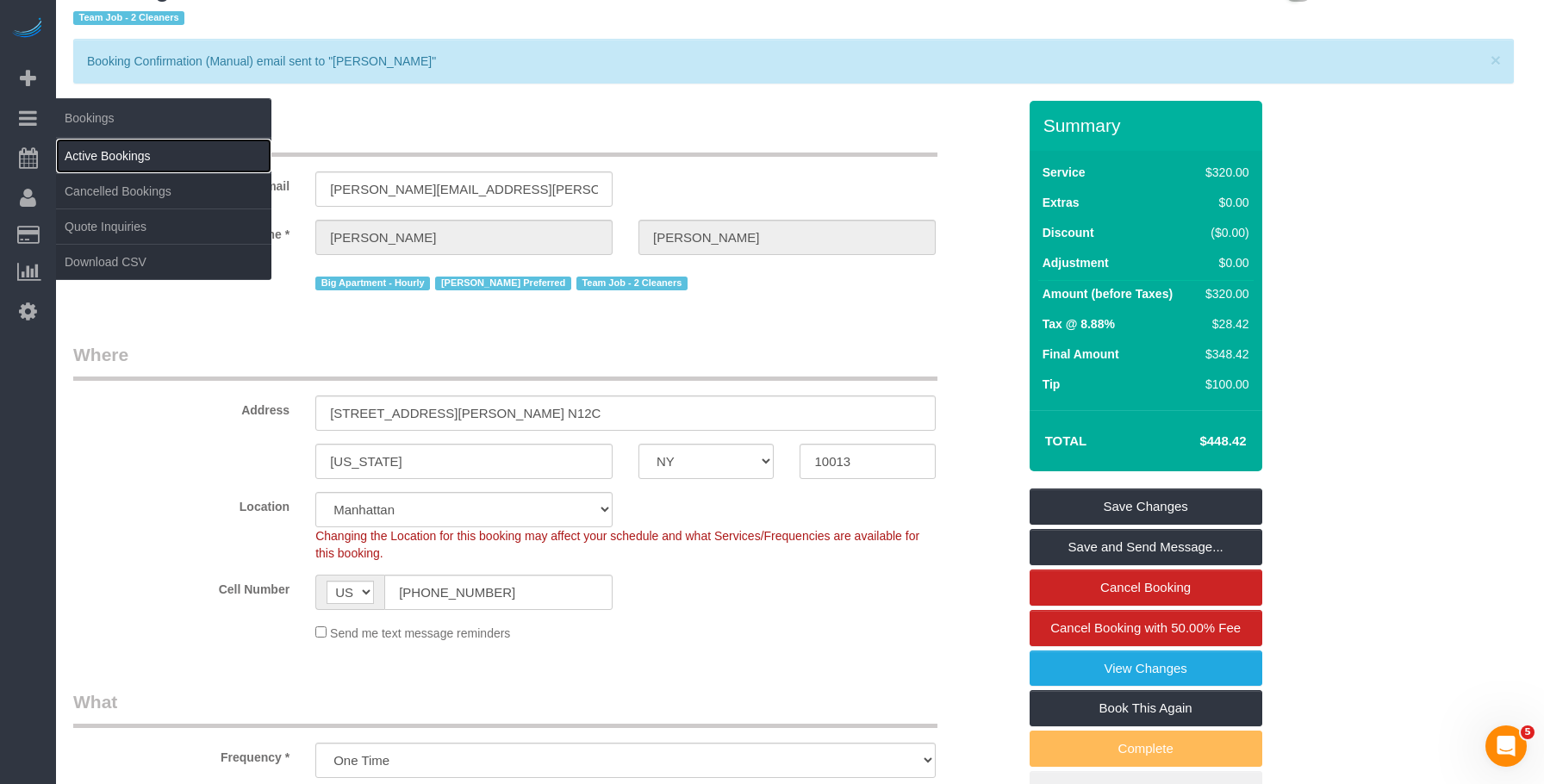
click at [112, 152] on link "Active Bookings" at bounding box center [163, 155] width 215 height 34
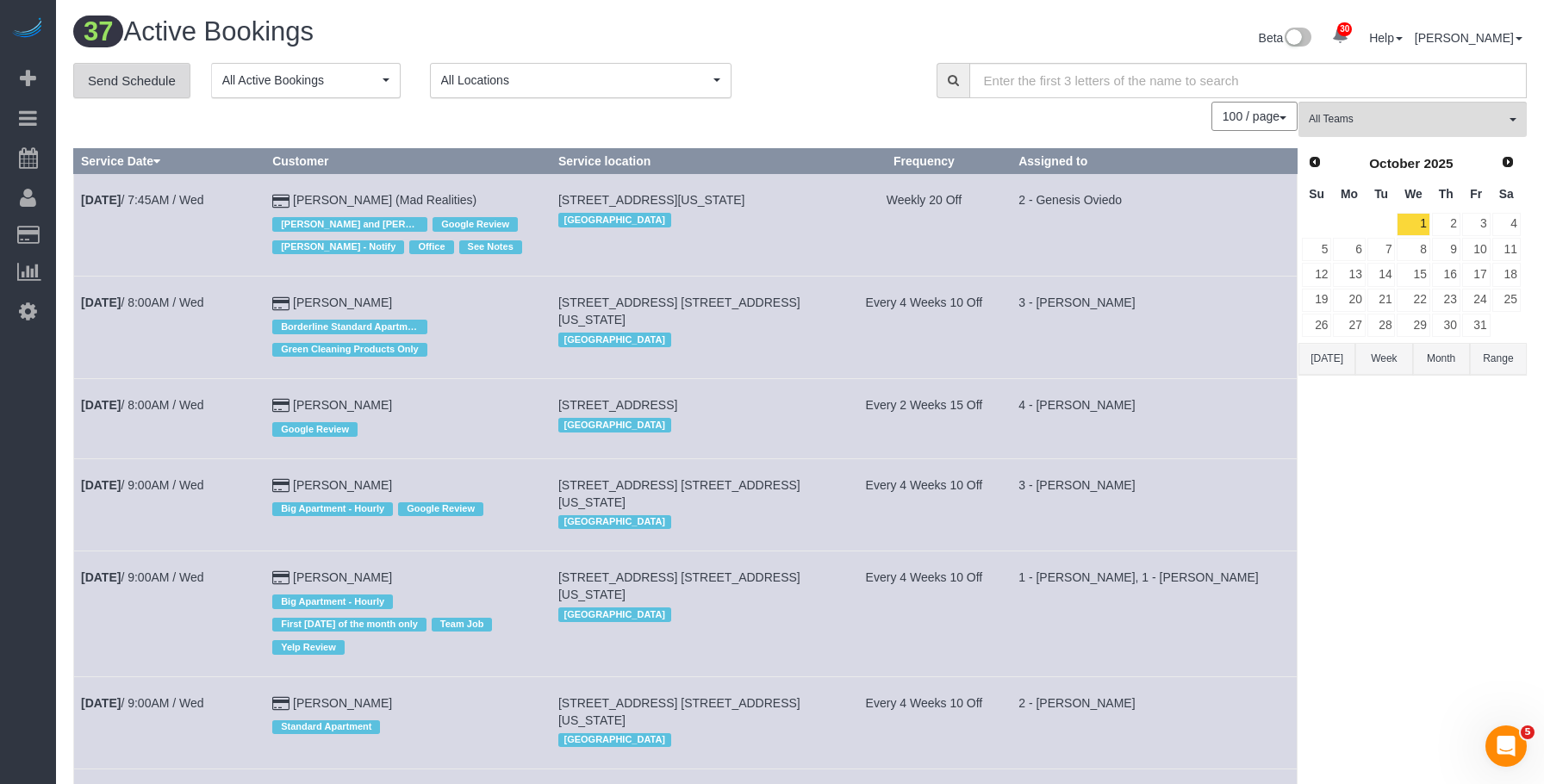
click at [121, 73] on link "Send Schedule" at bounding box center [131, 81] width 117 height 36
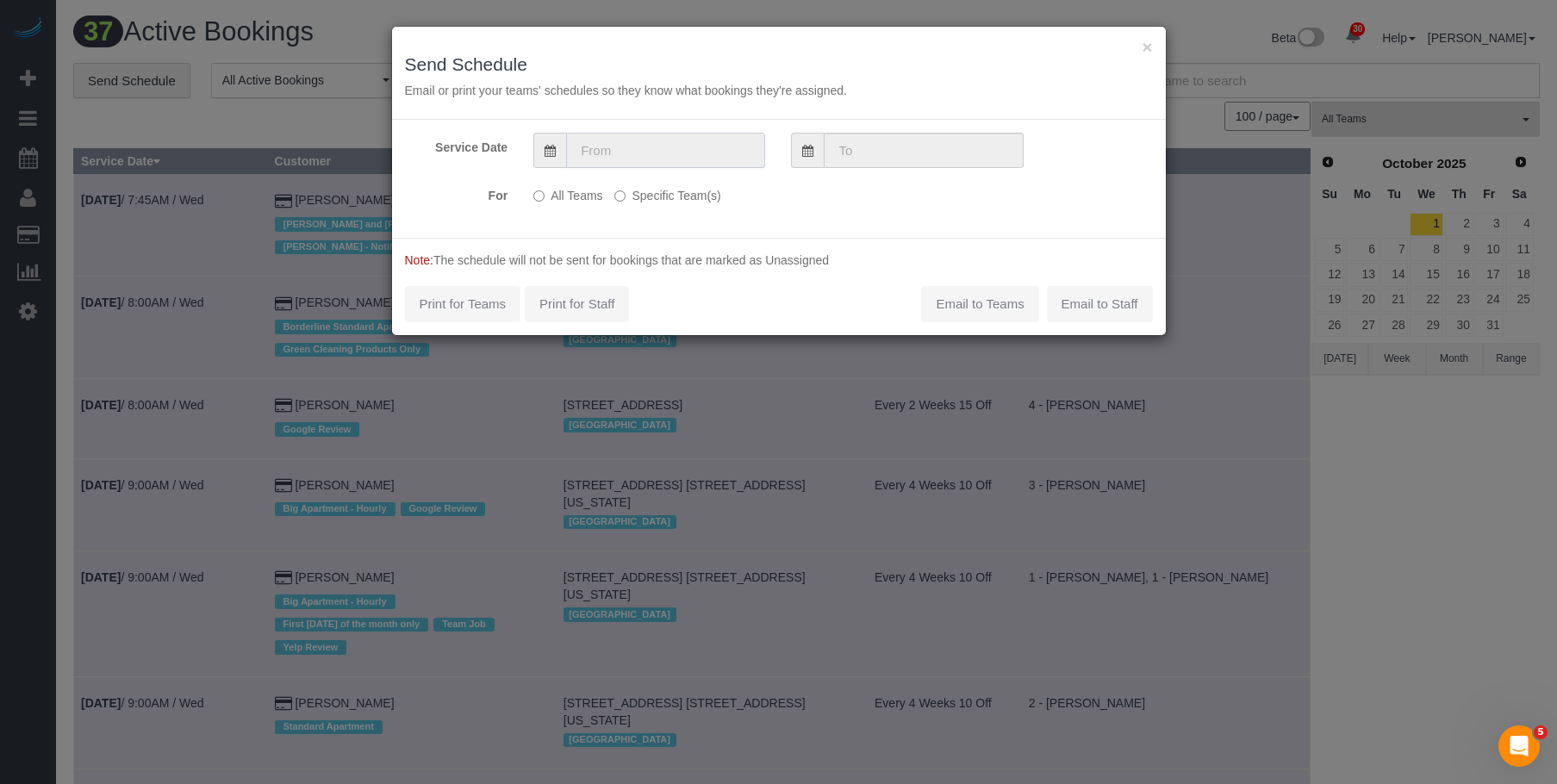
click at [688, 140] on input "text" at bounding box center [666, 150] width 199 height 35
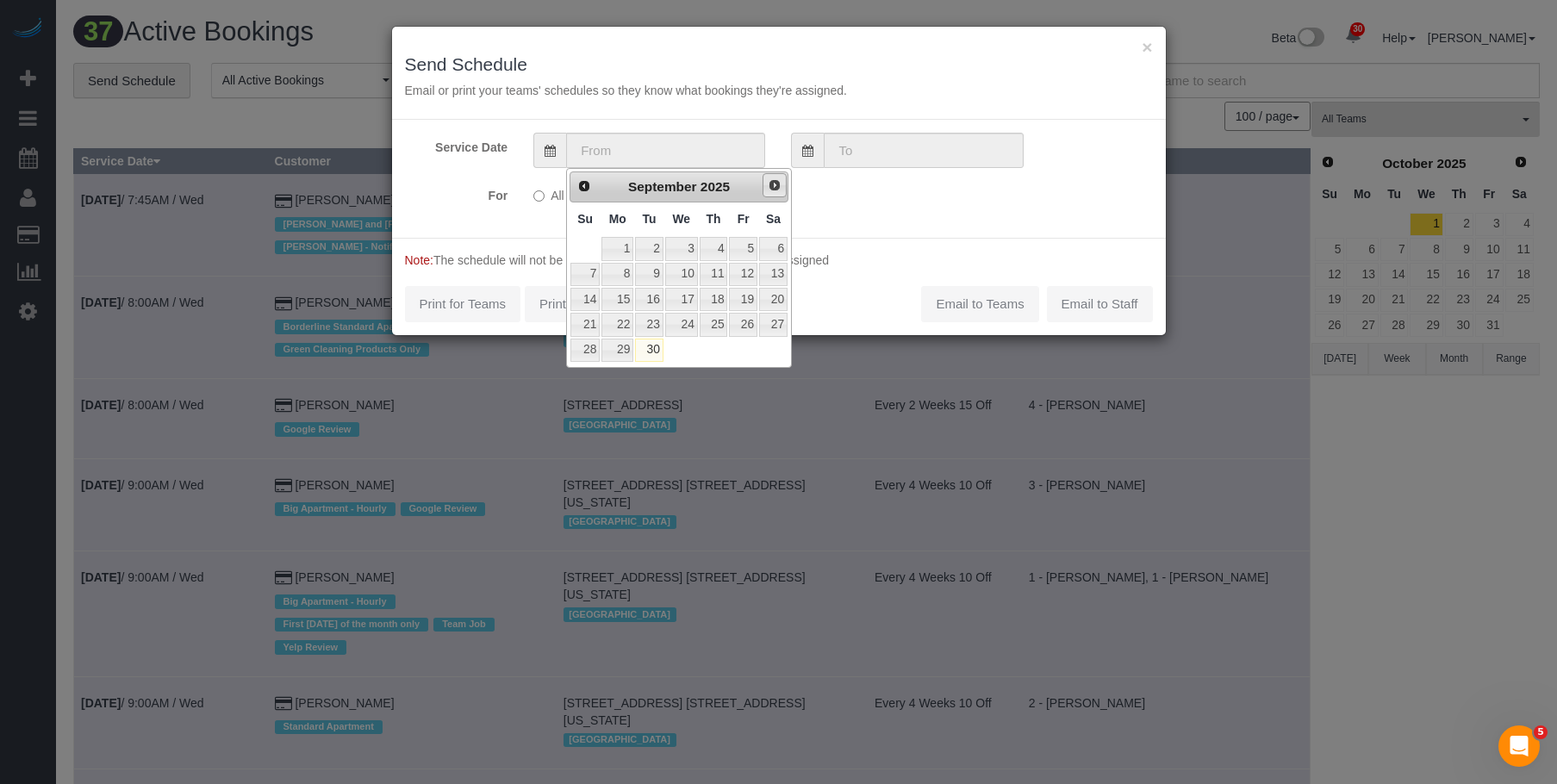
click at [778, 183] on span "Next" at bounding box center [775, 185] width 14 height 14
click at [683, 244] on link "1" at bounding box center [681, 248] width 32 height 23
type input "[DATE]"
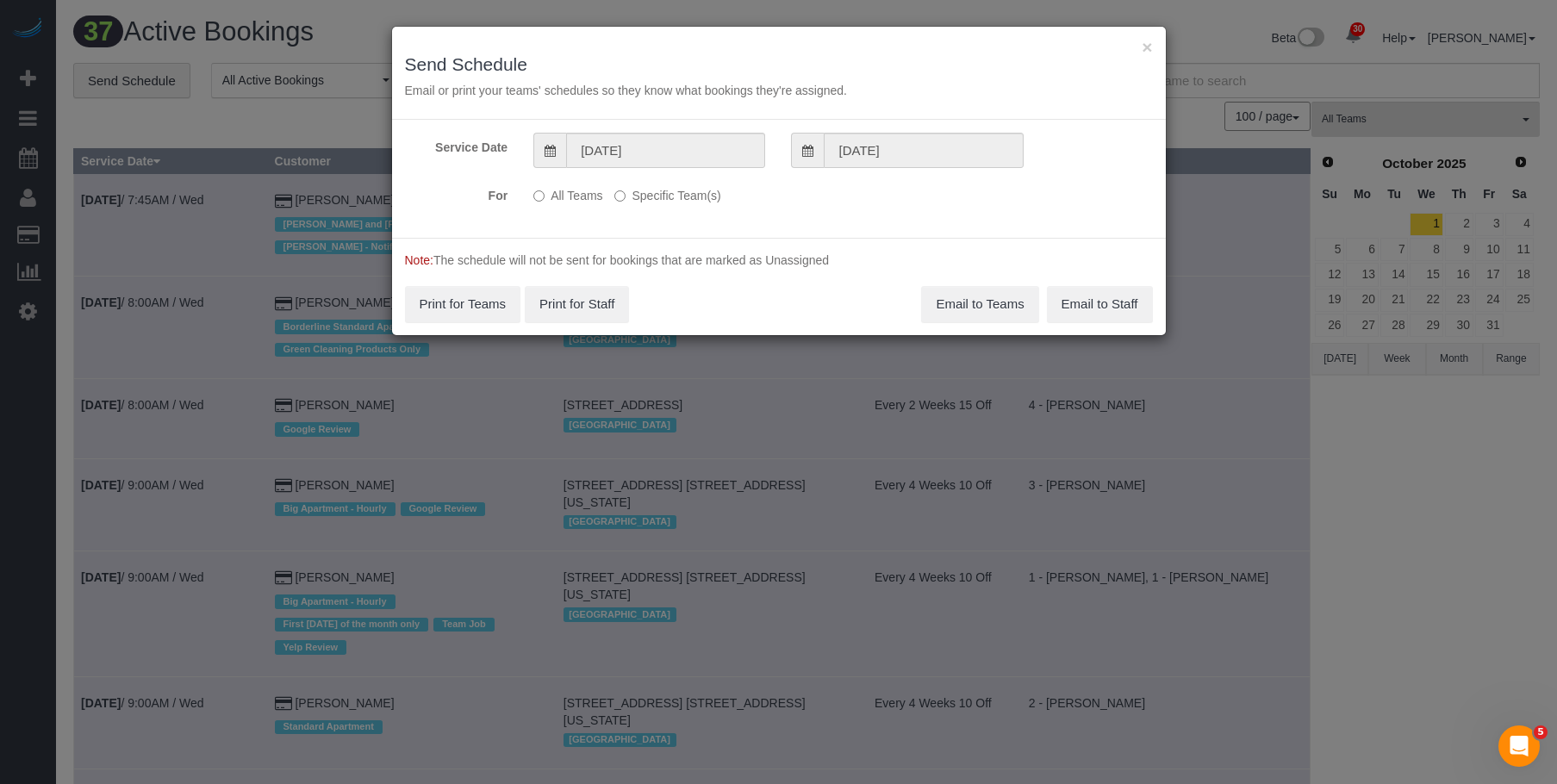
click at [689, 201] on label "Specific Team(s)" at bounding box center [667, 192] width 106 height 23
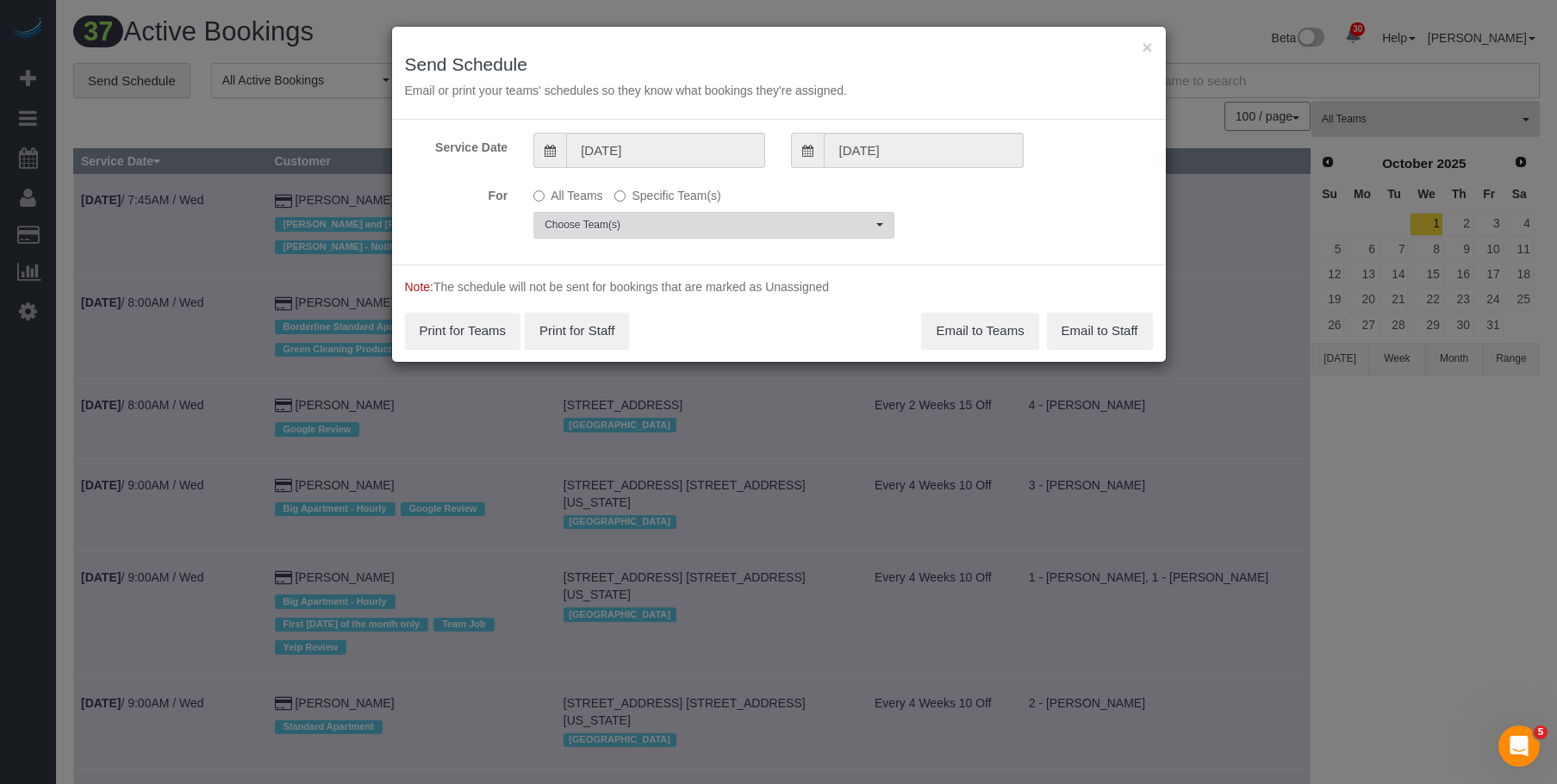
click at [760, 231] on span "Choose Team(s)" at bounding box center [708, 225] width 328 height 15
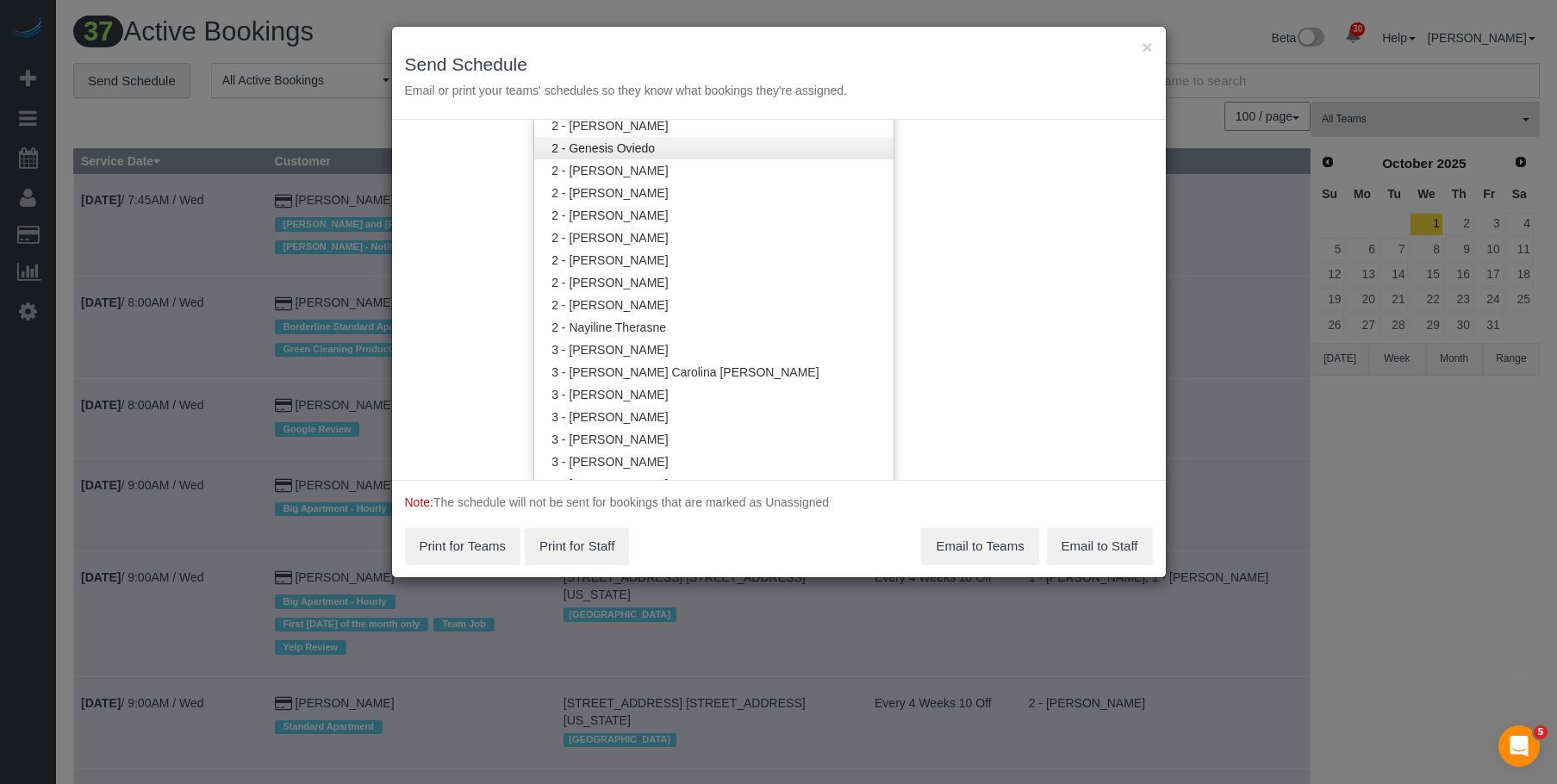
scroll to position [865, 0]
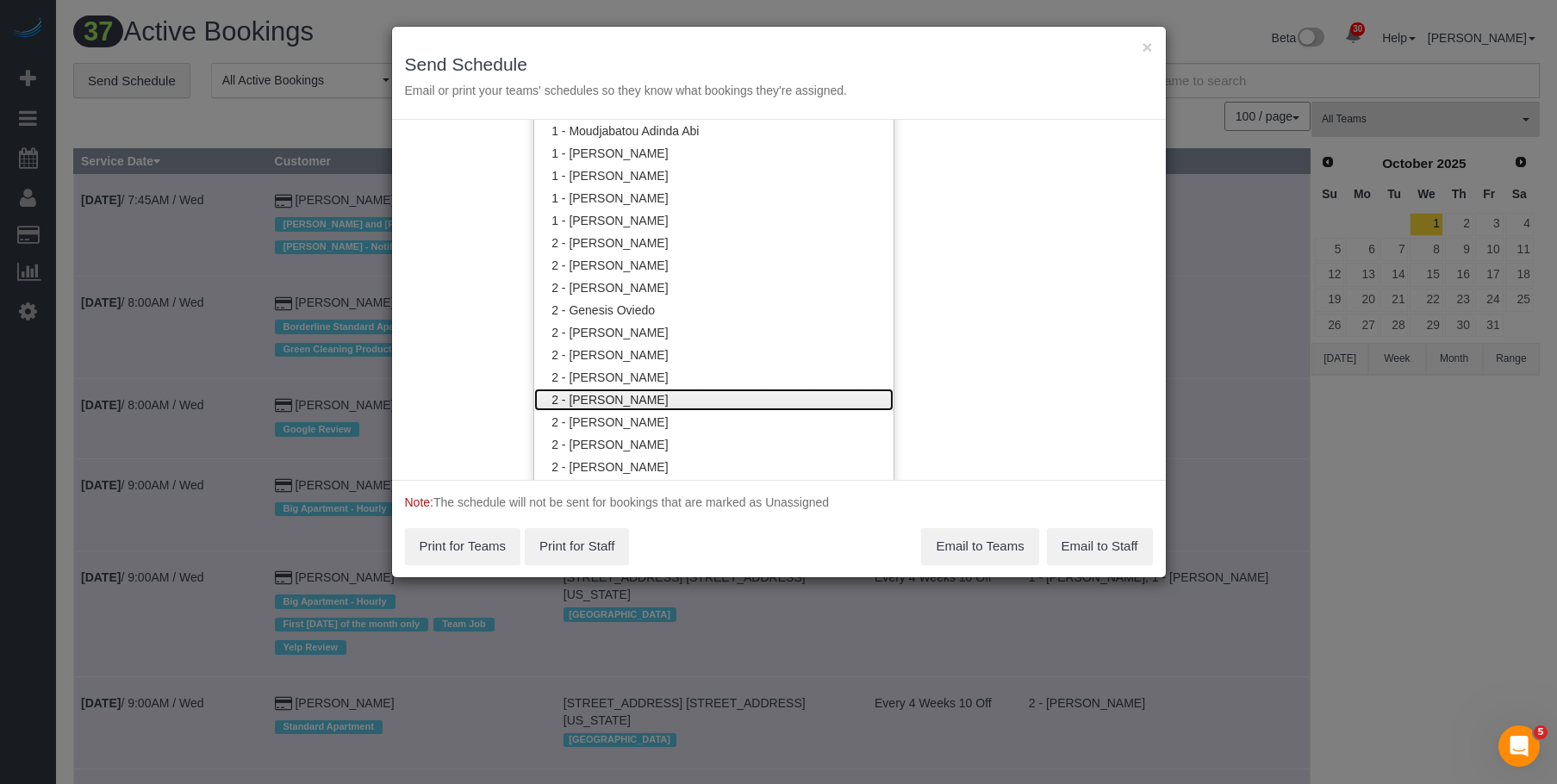
click at [683, 392] on link "2 - [PERSON_NAME]" at bounding box center [713, 399] width 359 height 23
click at [786, 64] on h3 "Send Schedule" at bounding box center [779, 64] width 748 height 20
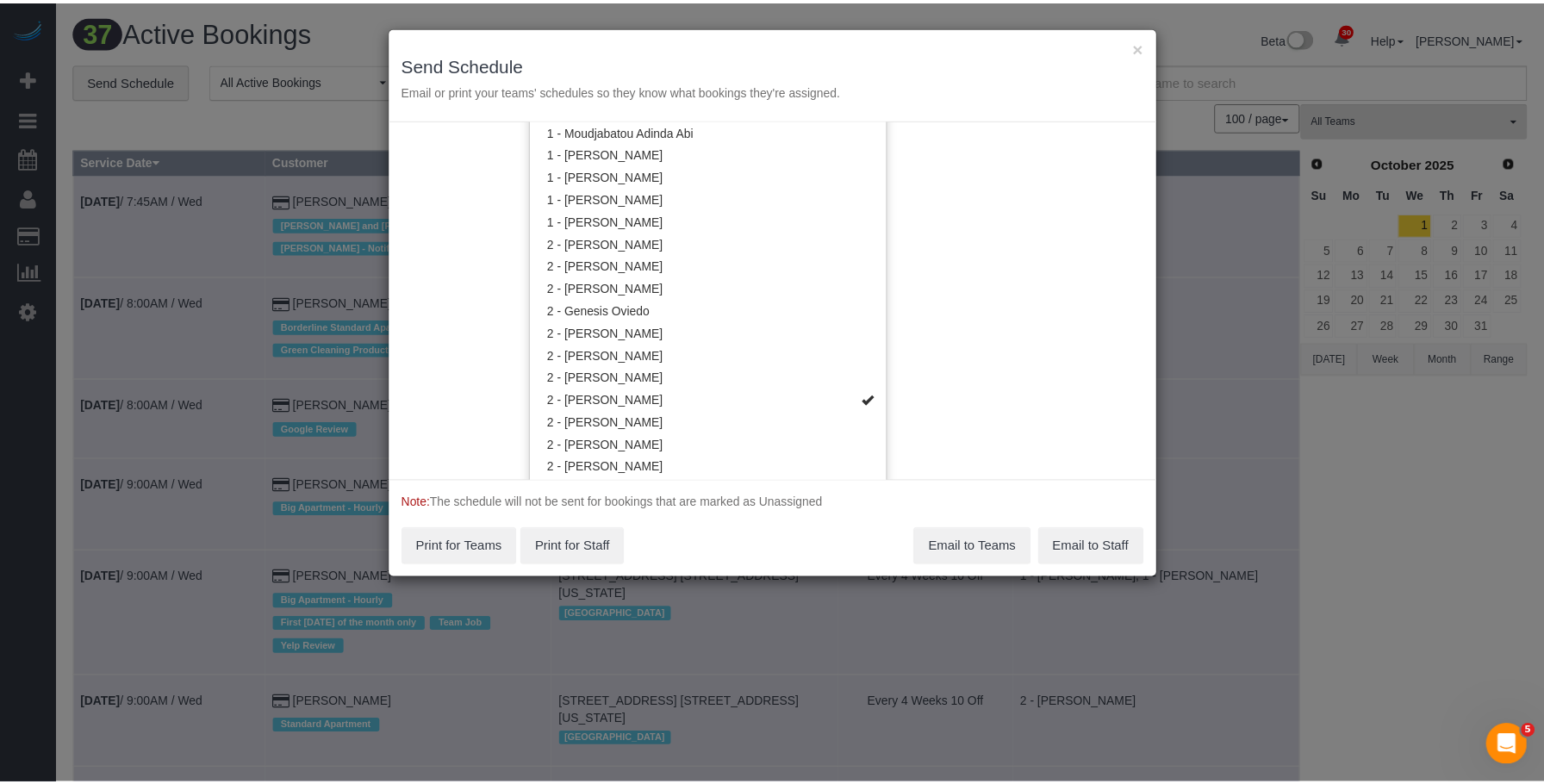
scroll to position [0, 0]
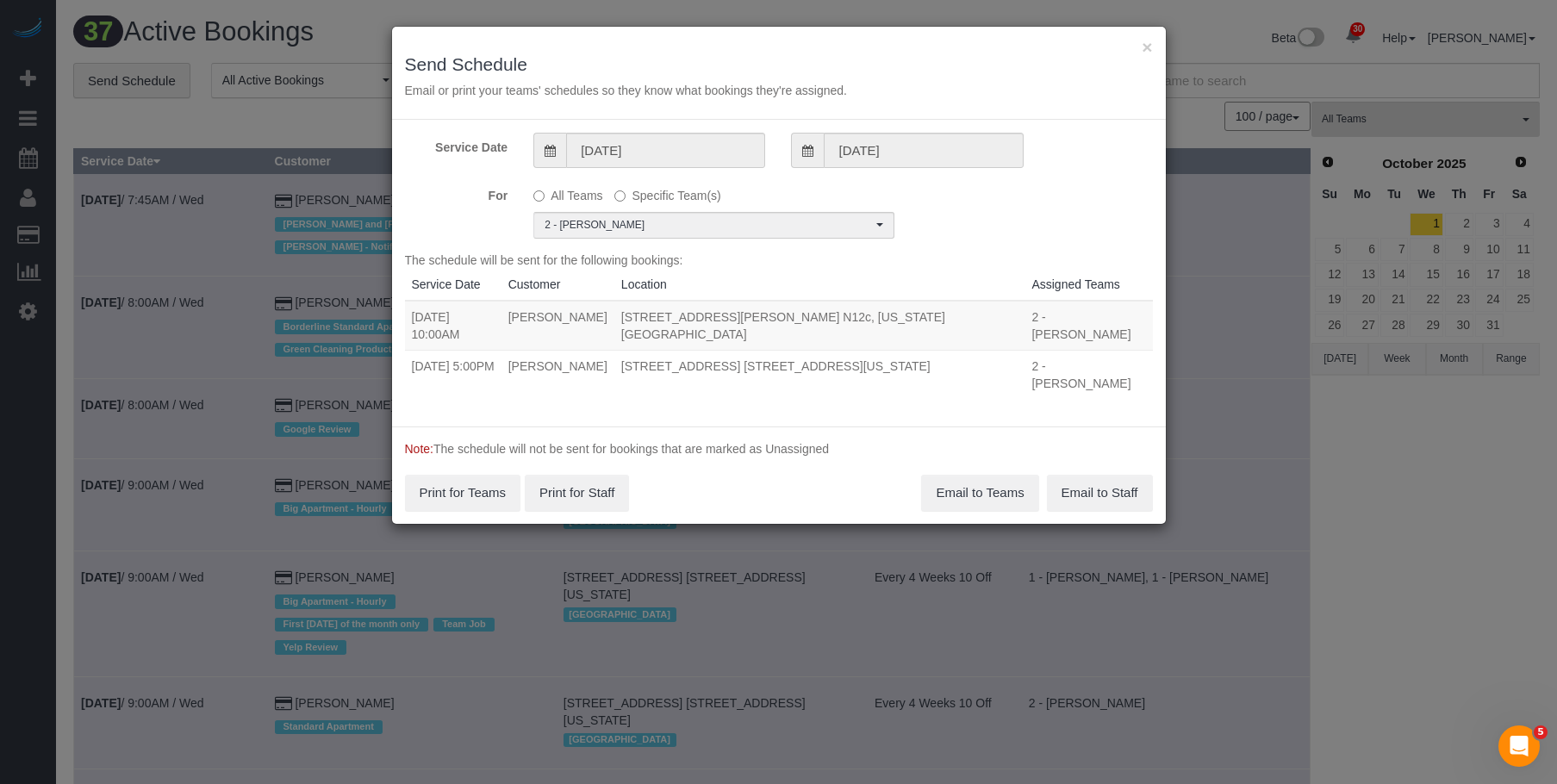
drag, startPoint x: 475, startPoint y: 320, endPoint x: 1193, endPoint y: 420, distance: 724.9
click at [963, 327] on tr "10/01/2025 10:00AM Rick DeVos 565 Broome Street, Apt. N12c, New York, NY 10013 …" at bounding box center [779, 325] width 748 height 50
copy tr "10:00AM Rick DeVos 565 Broome Street, Apt. N12c, New York, NY 10013"
drag, startPoint x: 477, startPoint y: 352, endPoint x: 936, endPoint y: 339, distance: 459.2
click at [936, 349] on tr "10/01/2025 5:00PM Susan Bram 227 Waverly Place, Apt. 3c, New York, NY 10014 2 -…" at bounding box center [779, 374] width 748 height 49
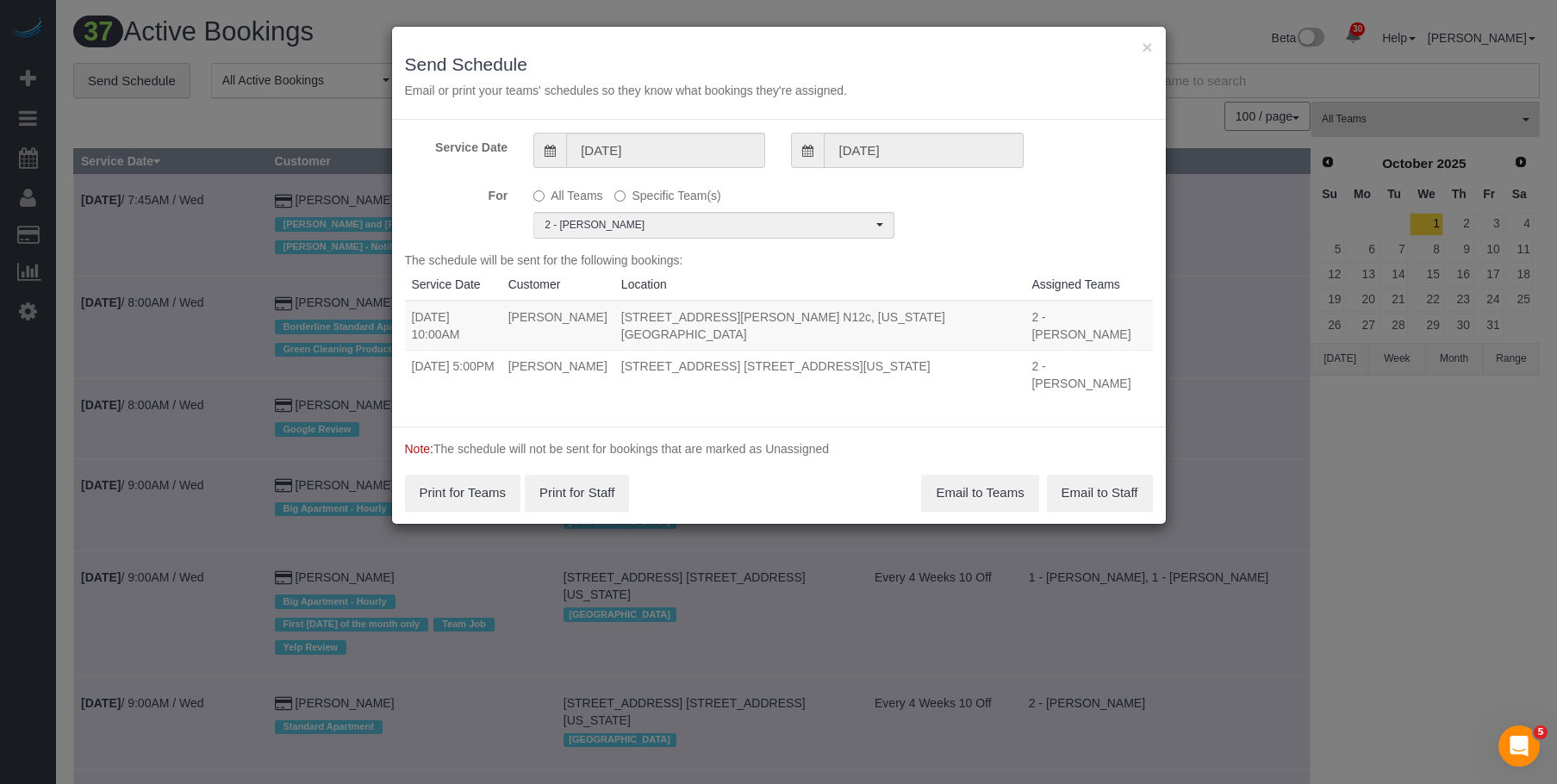
copy tr "5:00PM Susan Bram 227 Waverly Place, Apt. 3c, New York, NY 10014"
click at [952, 475] on button "Email to Teams" at bounding box center [979, 493] width 117 height 36
